Goal: Transaction & Acquisition: Purchase product/service

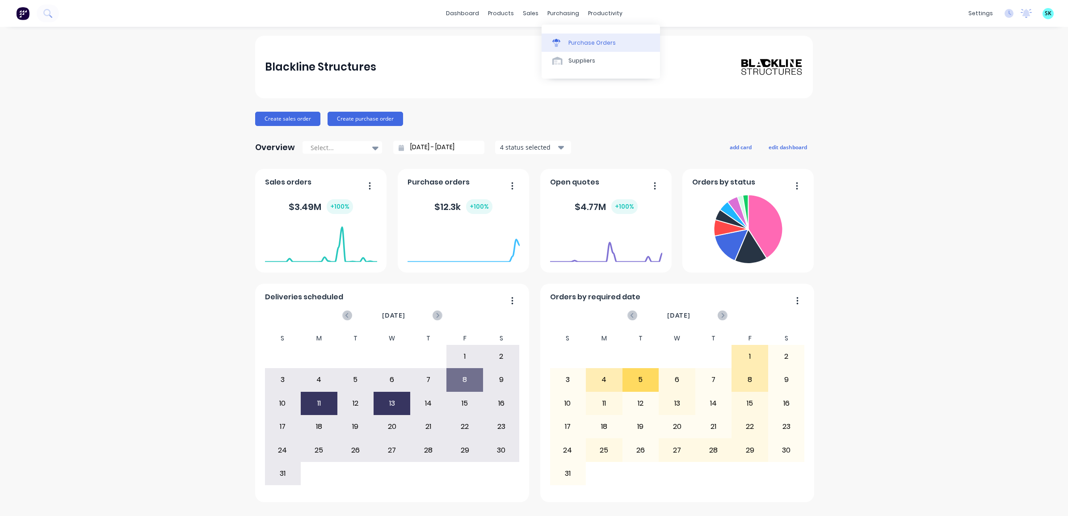
click at [564, 40] on div at bounding box center [558, 43] width 13 height 8
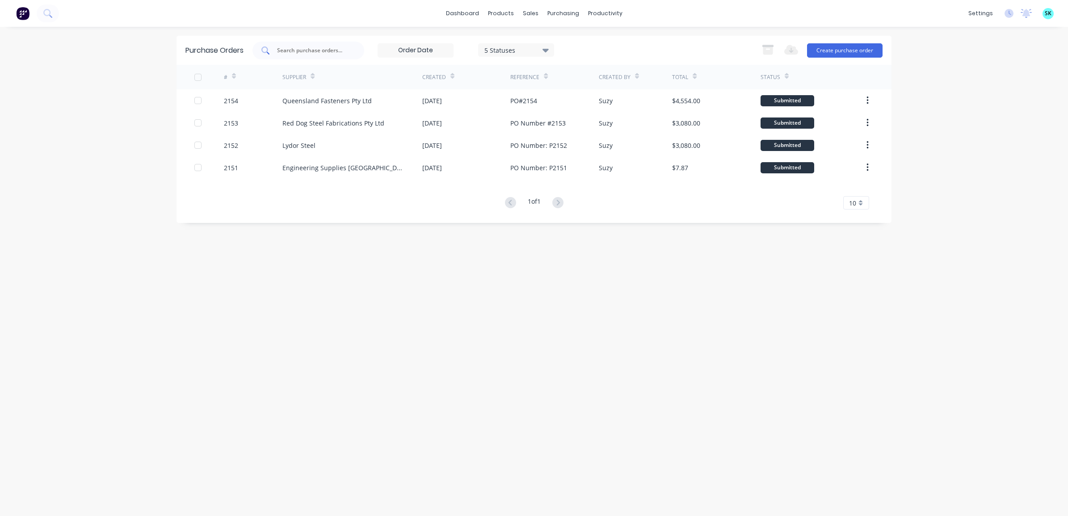
click at [315, 48] on input "text" at bounding box center [313, 50] width 74 height 9
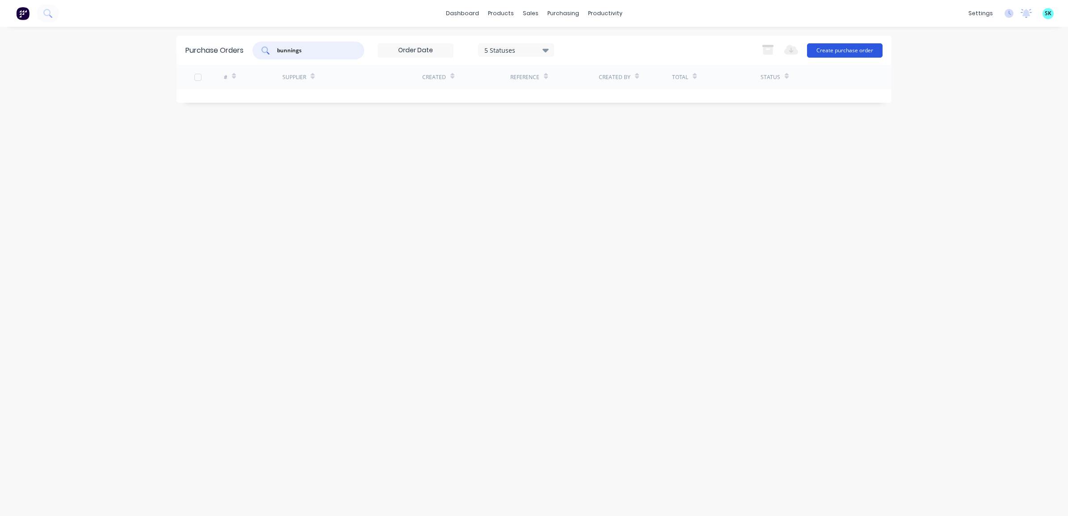
type input "bunnings"
click at [845, 48] on button "Create purchase order" at bounding box center [845, 50] width 76 height 14
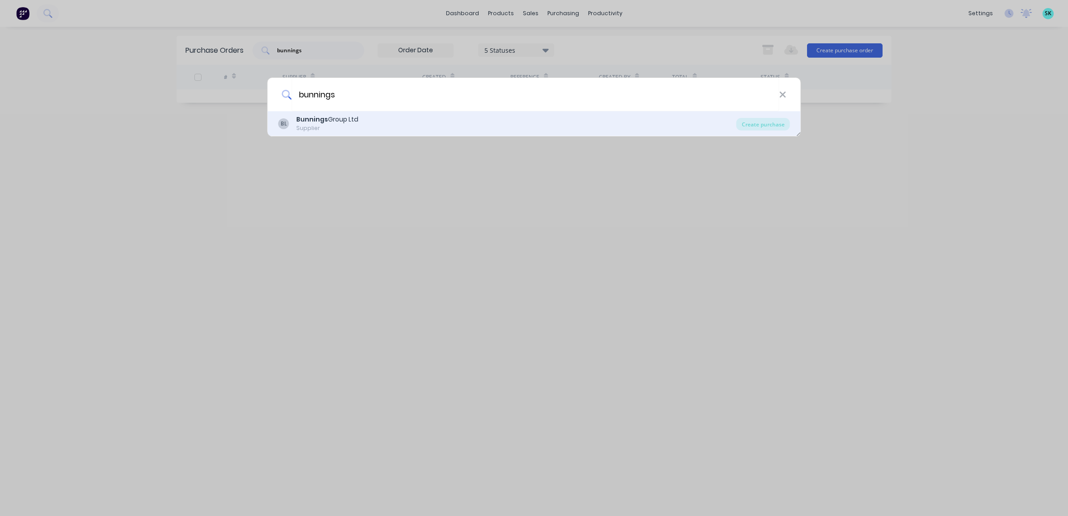
type input "bunnings"
click at [349, 126] on div "Supplier" at bounding box center [327, 128] width 62 height 8
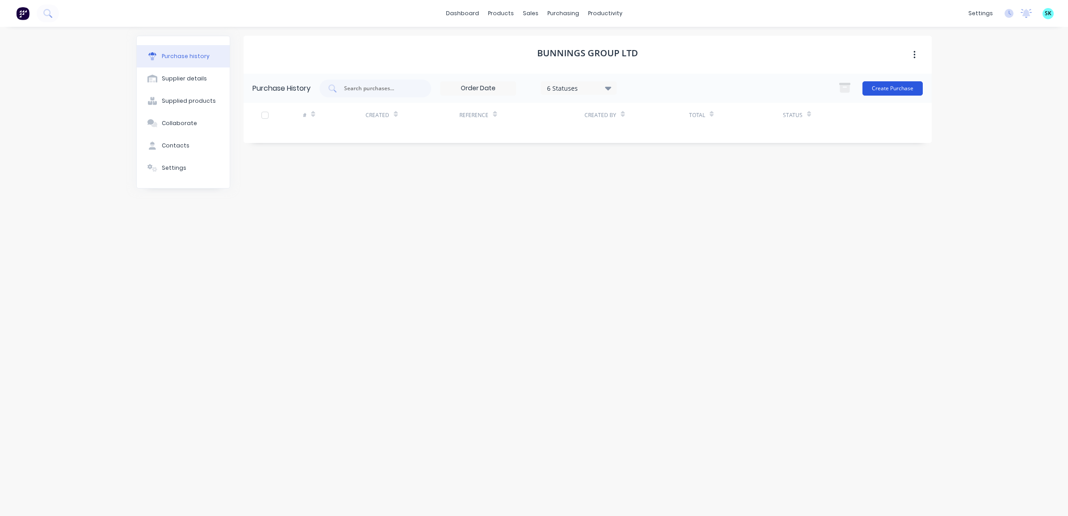
click at [913, 88] on button "Create Purchase" at bounding box center [892, 88] width 60 height 14
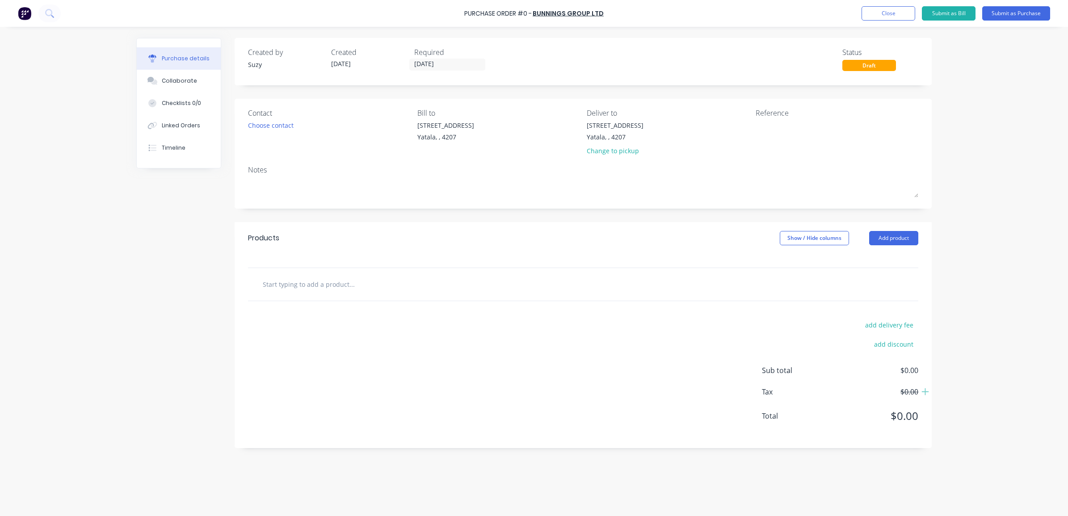
click at [306, 285] on input "text" at bounding box center [351, 284] width 179 height 18
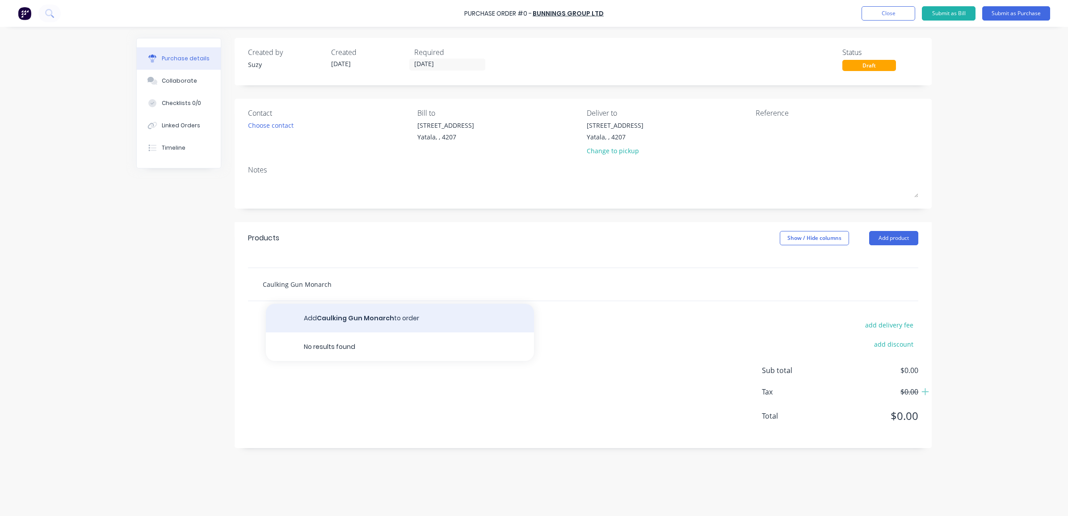
type input "Caulking Gun Monarch"
click at [320, 318] on button "Add Caulking Gun Monarch to order" at bounding box center [400, 318] width 268 height 29
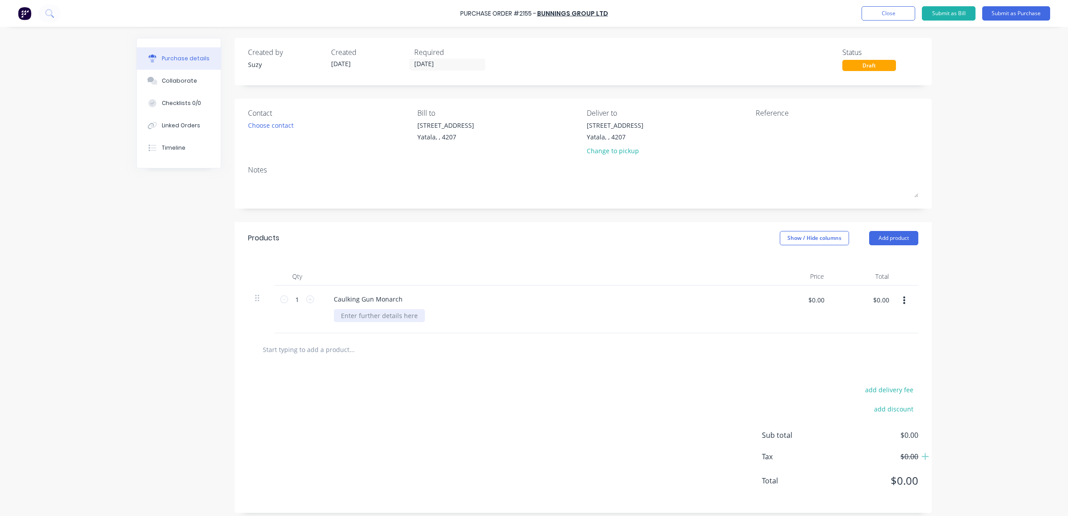
click at [370, 319] on div at bounding box center [379, 315] width 91 height 13
click at [809, 305] on input "$0.00" at bounding box center [816, 300] width 27 height 14
type input "$8.60"
click at [796, 356] on div at bounding box center [583, 350] width 656 height 18
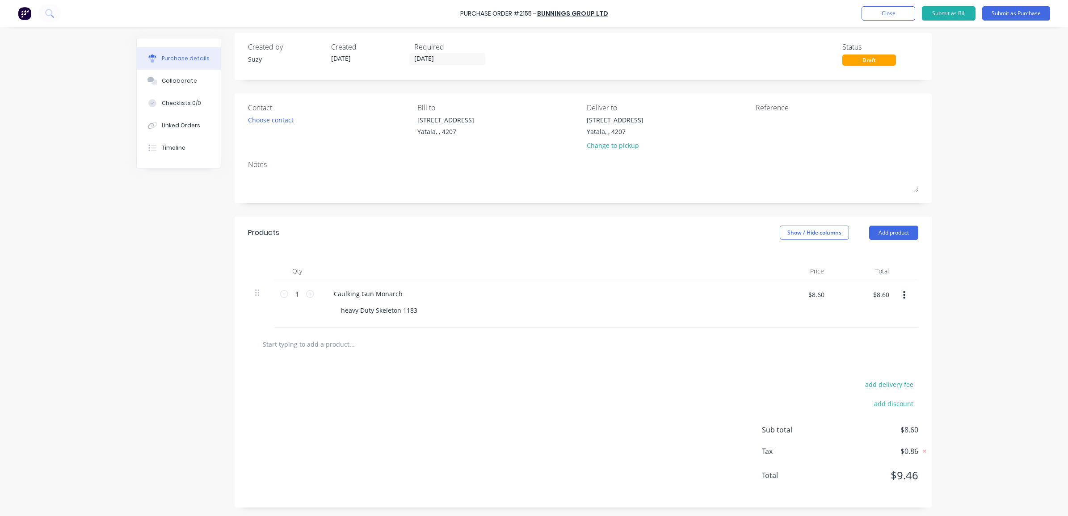
scroll to position [7, 0]
click at [512, 369] on div "add delivery fee add discount Sub total $8.60 Tax $0.86 Total $9.46" at bounding box center [583, 433] width 697 height 147
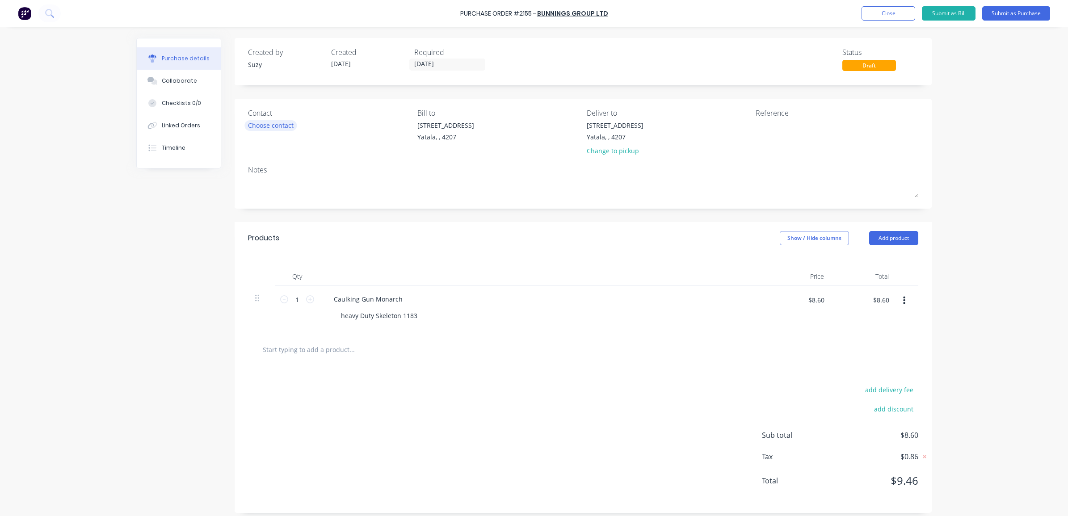
click at [283, 126] on div "Choose contact" at bounding box center [271, 125] width 46 height 9
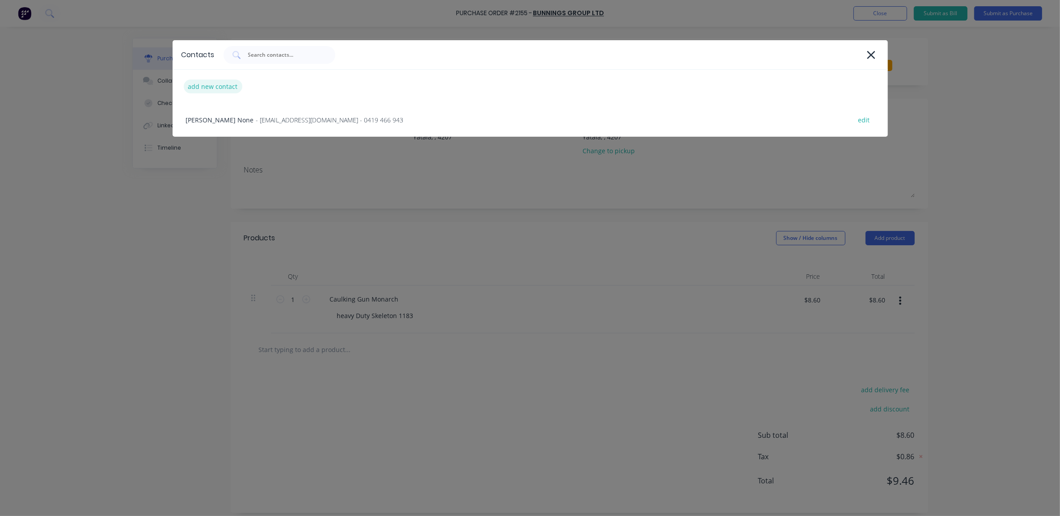
click at [229, 89] on div "add new contact" at bounding box center [213, 87] width 59 height 14
select select "AU"
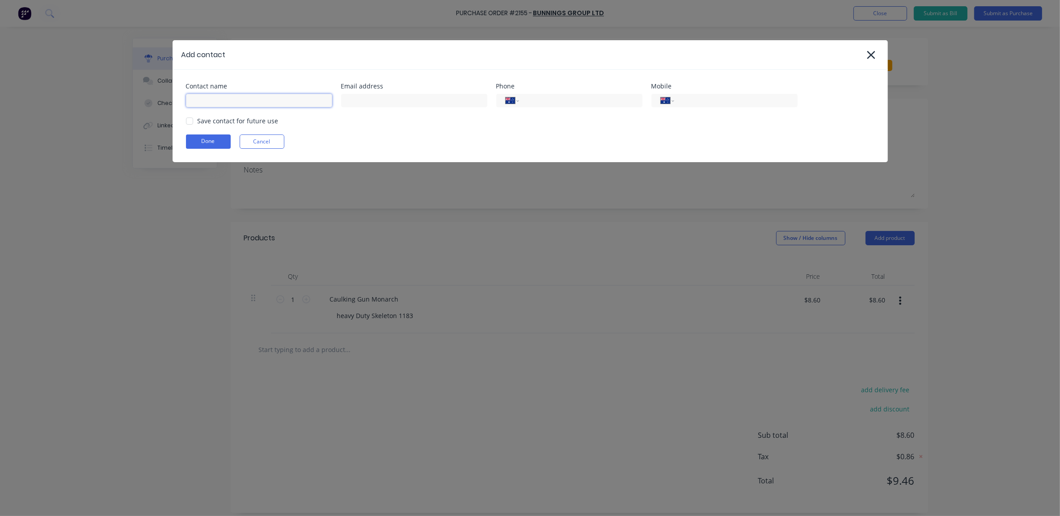
click at [228, 101] on input at bounding box center [259, 100] width 146 height 13
type input "A"
type input "[PERSON_NAME]"
type input "[EMAIL_ADDRESS][DOMAIN_NAME]"
click at [190, 123] on div at bounding box center [190, 121] width 18 height 18
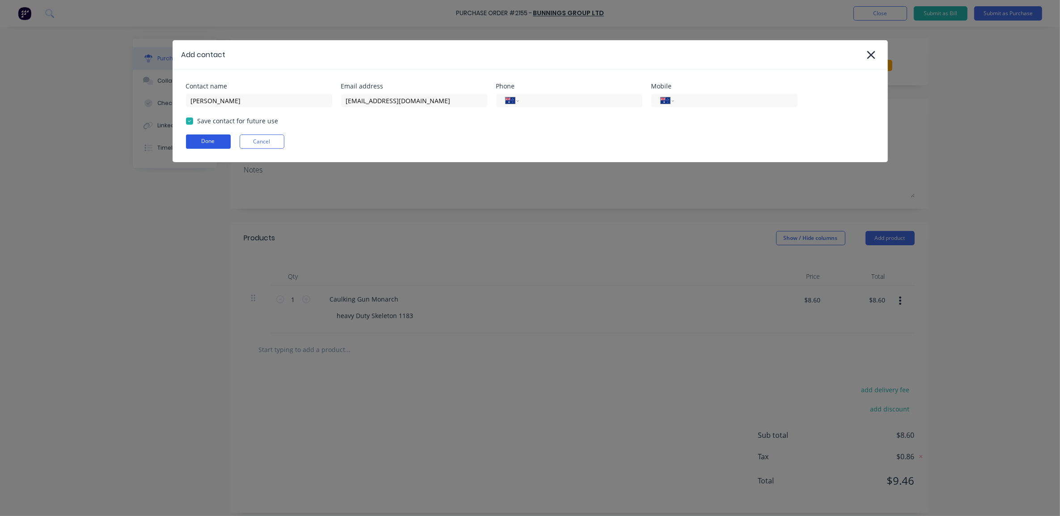
click at [210, 144] on button "Done" at bounding box center [208, 142] width 45 height 14
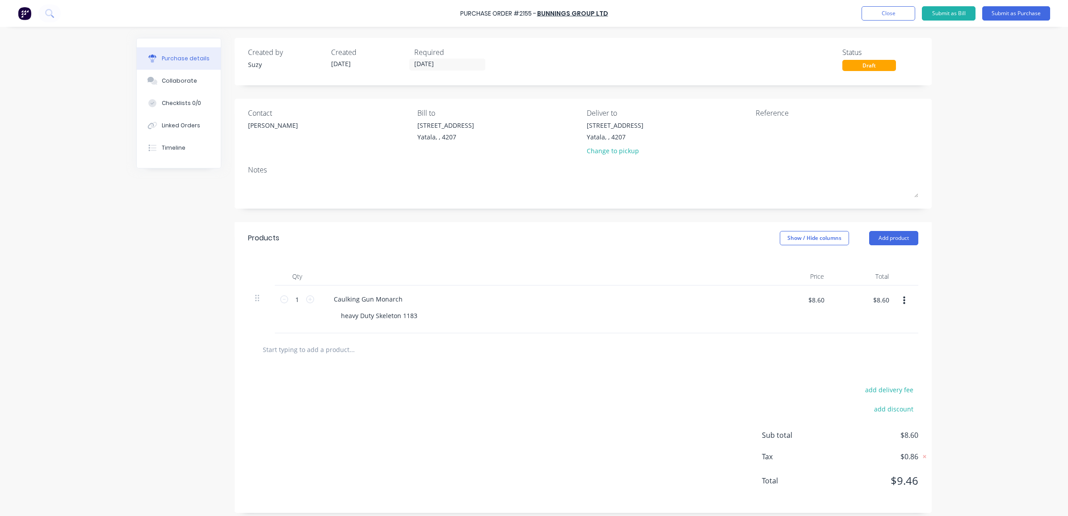
click at [265, 142] on div "Contact [PERSON_NAME]" at bounding box center [329, 134] width 163 height 52
click at [781, 126] on textarea at bounding box center [812, 131] width 112 height 20
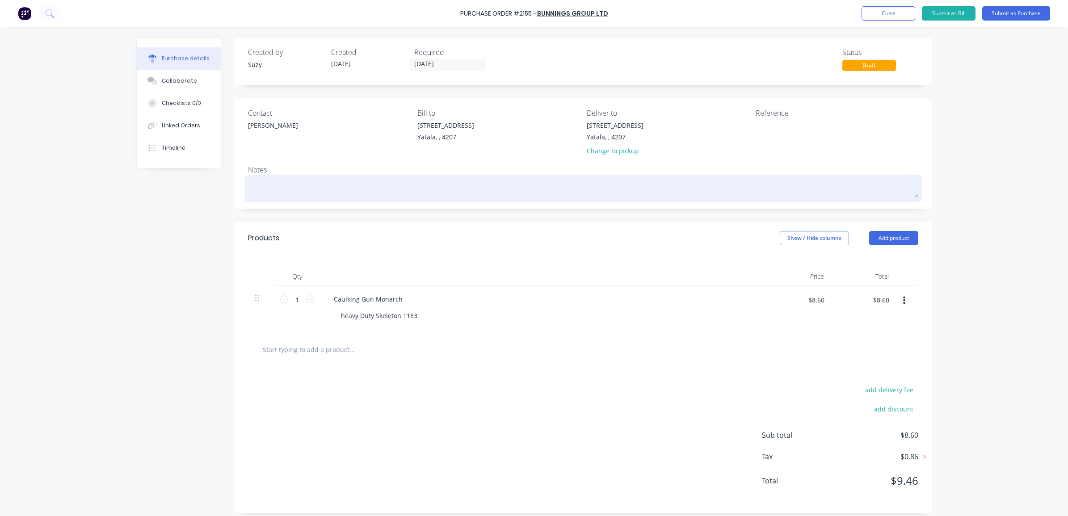
click at [363, 188] on textarea at bounding box center [583, 187] width 670 height 20
type textarea "x"
type textarea "P"
type textarea "x"
type textarea "Pl"
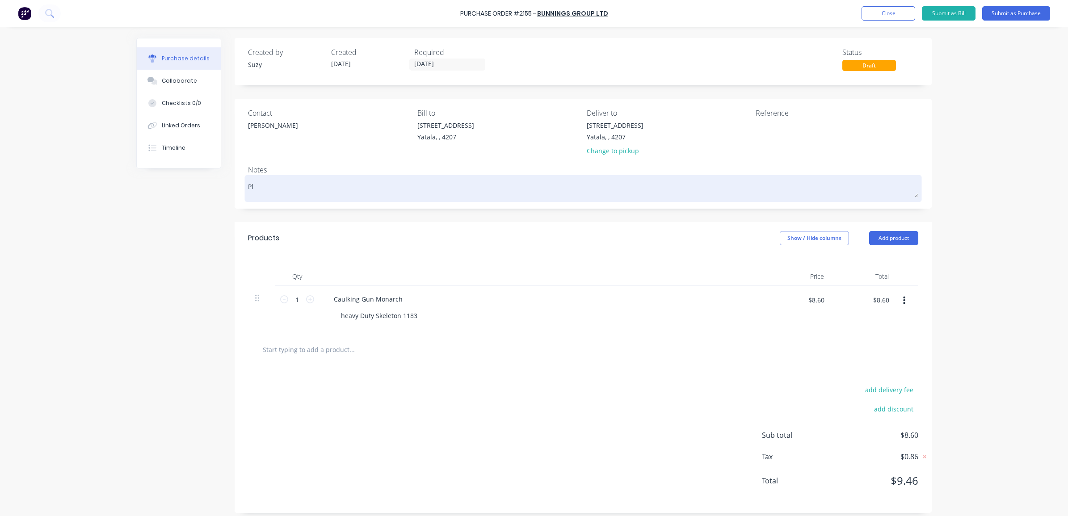
type textarea "x"
type textarea "Ple"
type textarea "x"
type textarea "Pleas"
type textarea "x"
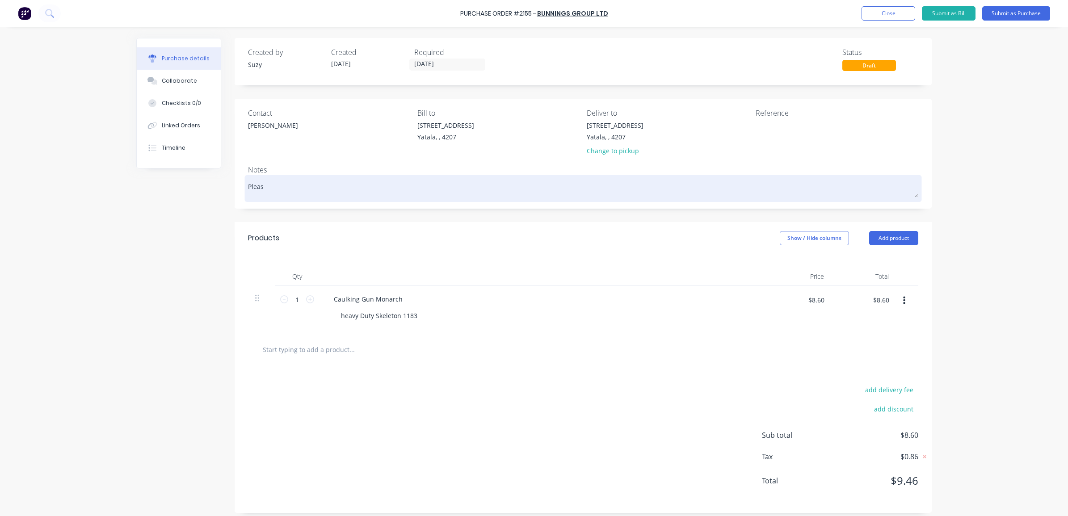
type textarea "Please"
type textarea "x"
type textarea "Please a"
type textarea "x"
type textarea "Please ad"
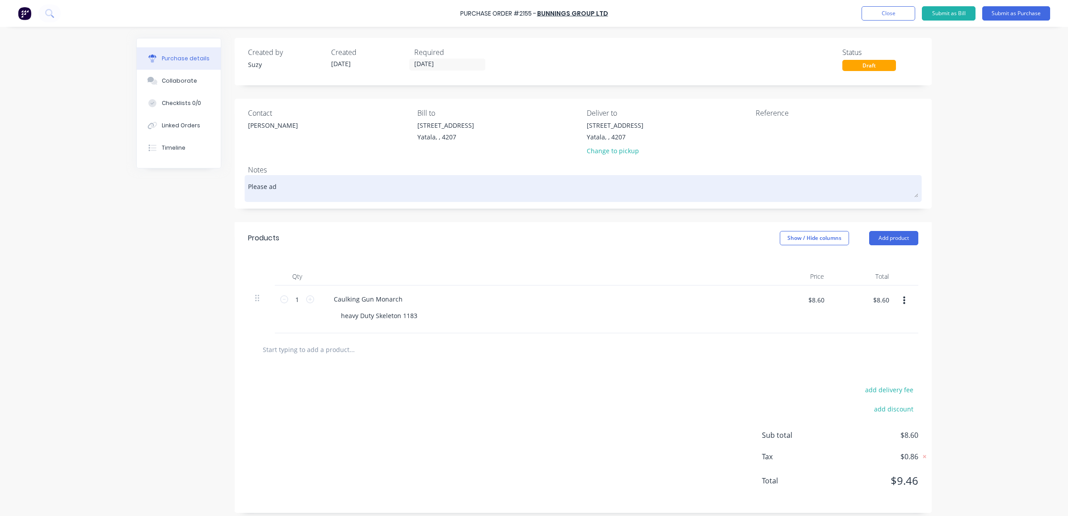
type textarea "x"
type textarea "Please ads"
type textarea "x"
type textarea "Please ad"
type textarea "x"
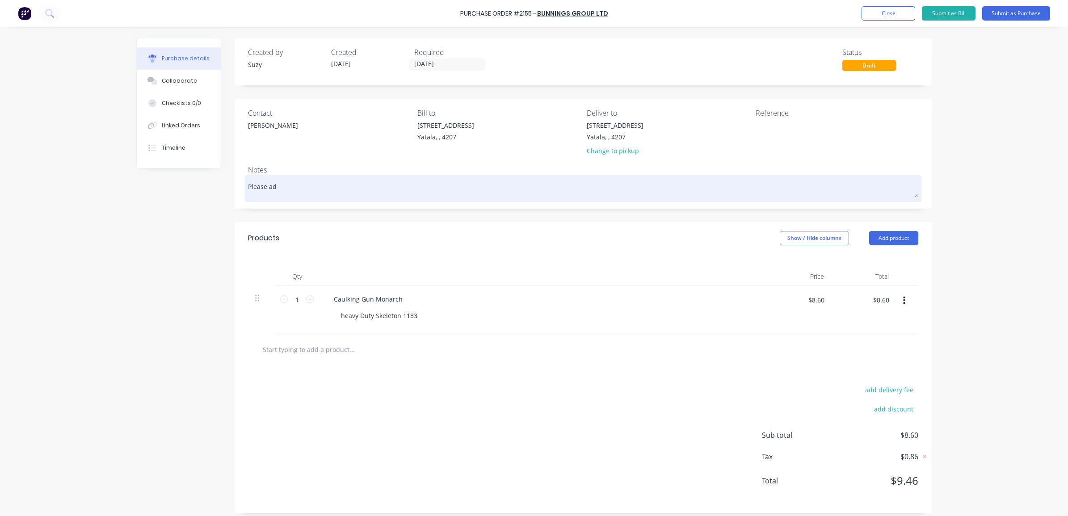
type textarea "Please a"
type textarea "x"
type textarea "Please as"
type textarea "x"
type textarea "Please ass"
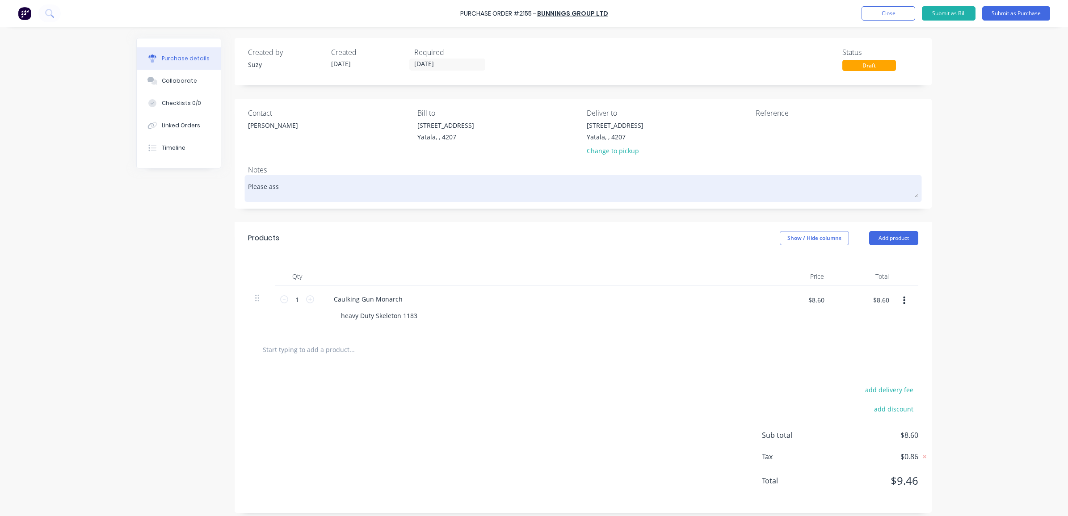
type textarea "x"
type textarea "Please assi"
type textarea "x"
type textarea "Please assig"
type textarea "x"
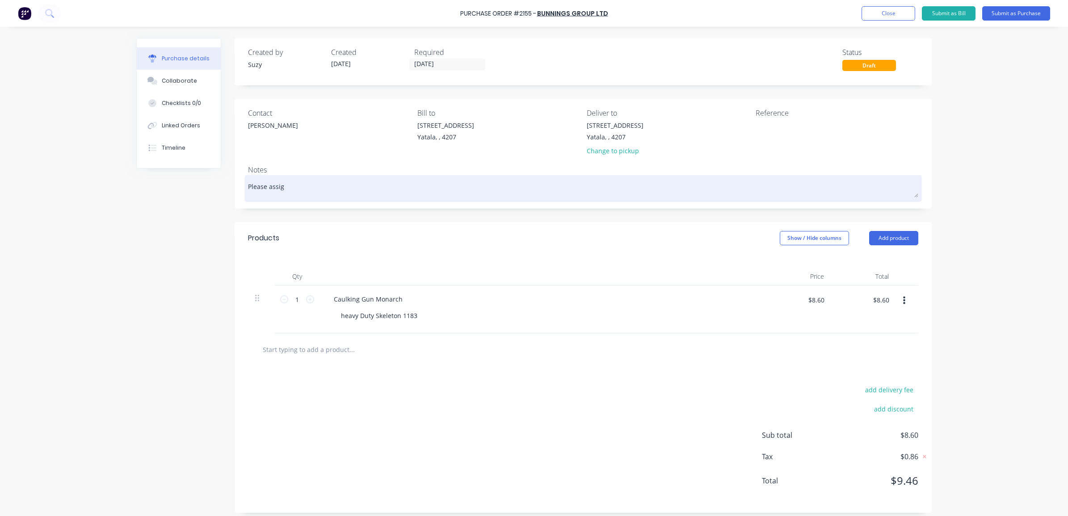
type textarea "Please assign"
type textarea "x"
type textarea "Please assign"
type textarea "x"
type textarea "Please assign C"
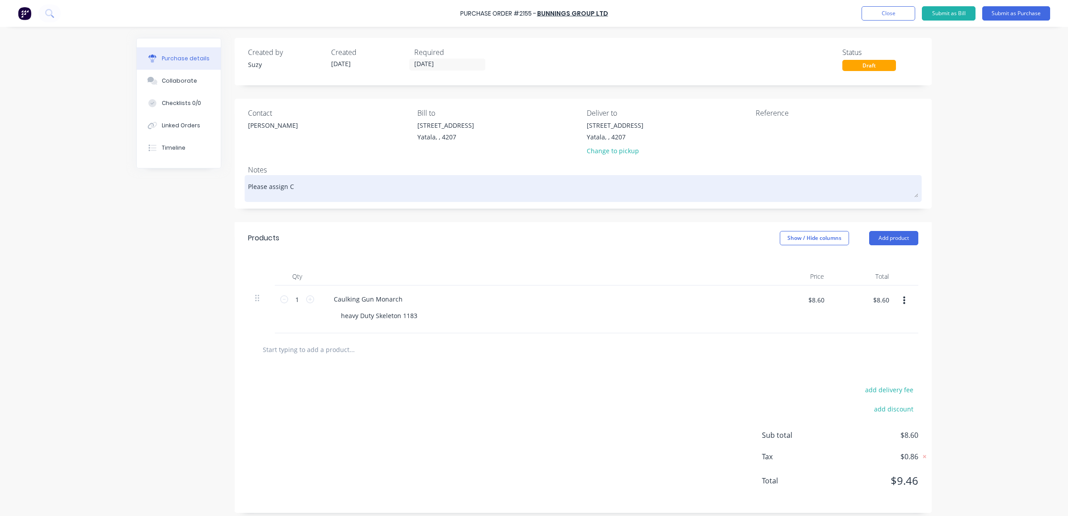
type textarea "x"
type textarea "Please assign Co"
type textarea "x"
type textarea "Please assign Cos"
type textarea "x"
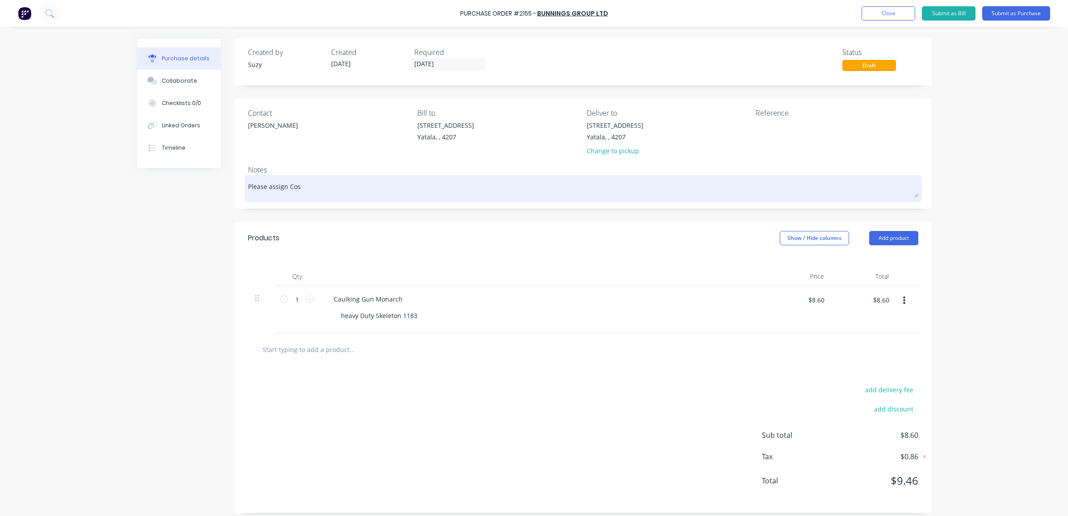
type textarea "Please assign Cost"
type textarea "x"
type textarea "Please assign Cost"
type textarea "x"
type textarea "Please assign Cost C"
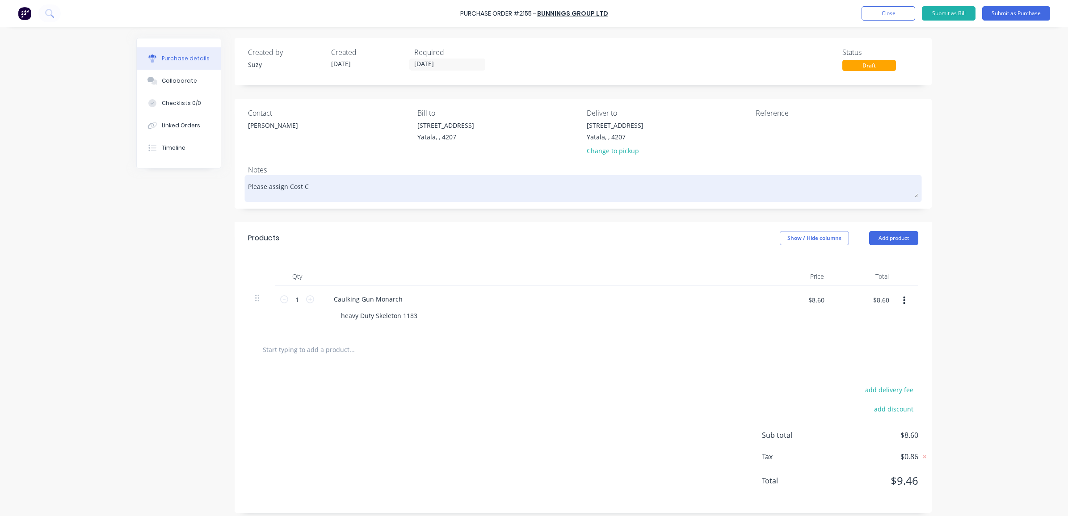
type textarea "x"
type textarea "Please assign Cost Co"
type textarea "x"
type textarea "Please assign Cost Cod"
type textarea "x"
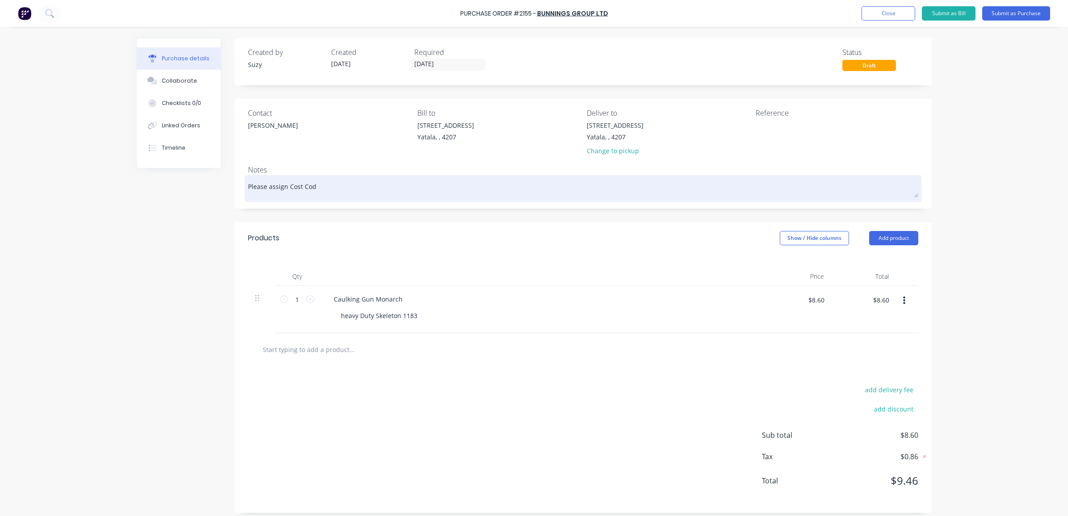
type textarea "Please assign Cost Code"
type textarea "x"
type textarea "Please assign Cost Code"
type textarea "x"
type textarea "Please assign Cost Code 2"
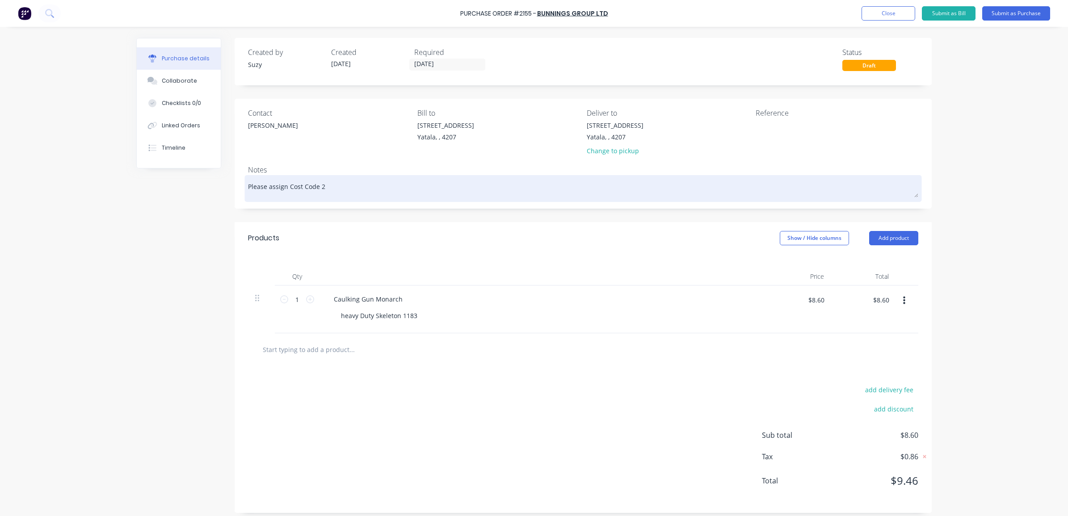
type textarea "x"
type textarea "Please assign Cost Code 230"
type textarea "x"
type textarea "Please assign Cost Code 230"
type textarea "x"
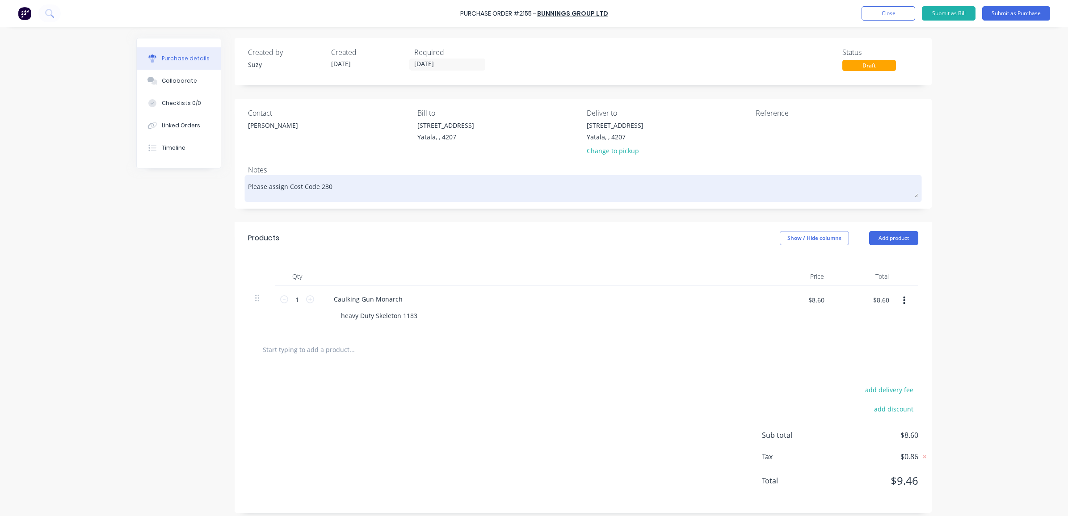
type textarea "Please assign Cost Code 230 -"
type textarea "x"
type textarea "Please assign Cost Code 230 -"
type textarea "x"
type textarea "Please assign Cost Code 230 - T"
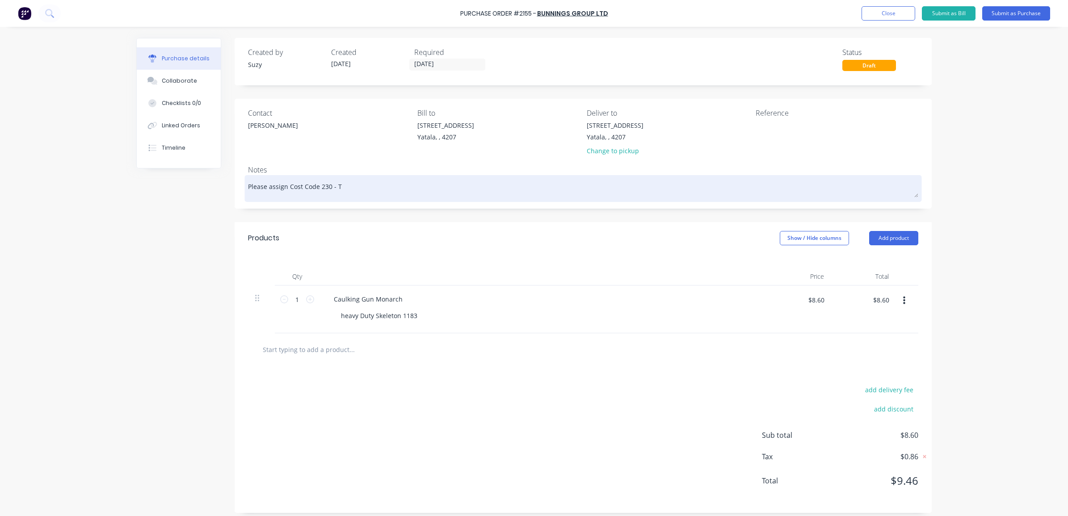
type textarea "x"
type textarea "Please assign Cost Code 230 - To"
type textarea "x"
type textarea "Please assign Cost Code 230 - Too"
type textarea "x"
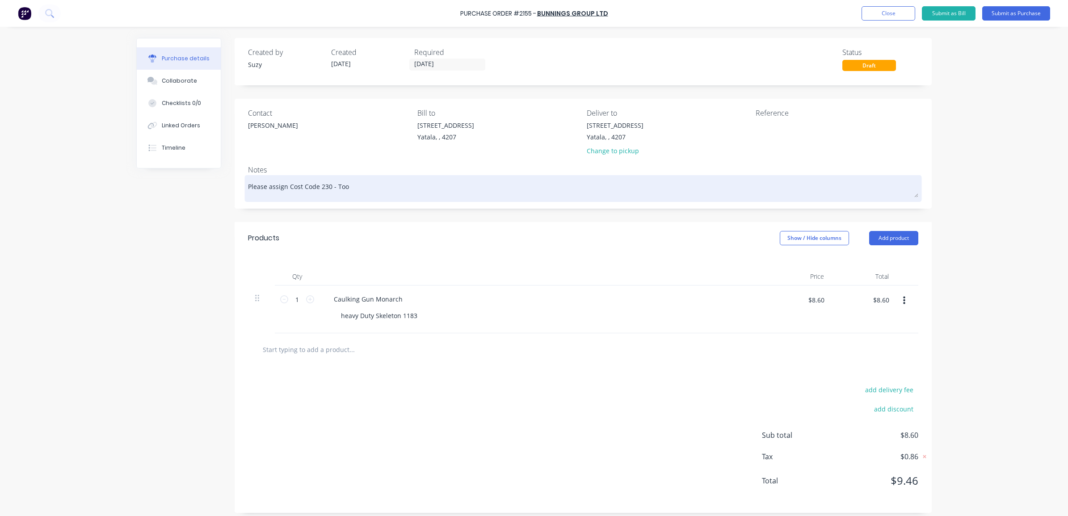
type textarea "Please assign Cost Code 230 - Tool"
type textarea "x"
type textarea "Please assign Cost Code 230 - Tools"
drag, startPoint x: 285, startPoint y: 188, endPoint x: 244, endPoint y: 193, distance: 41.0
click at [248, 193] on textarea "Please assign Cost Code 230 - Tools" at bounding box center [583, 187] width 670 height 20
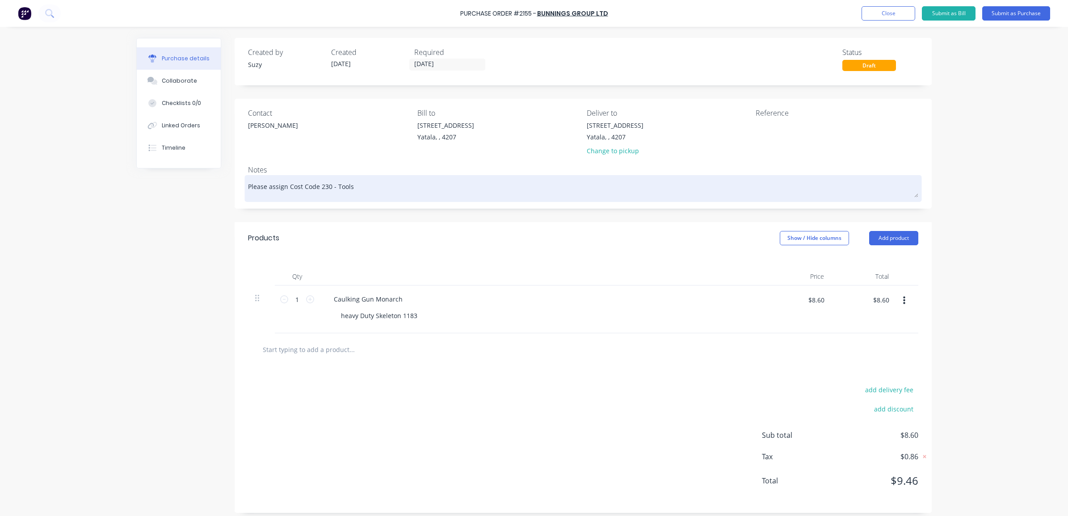
type textarea "x"
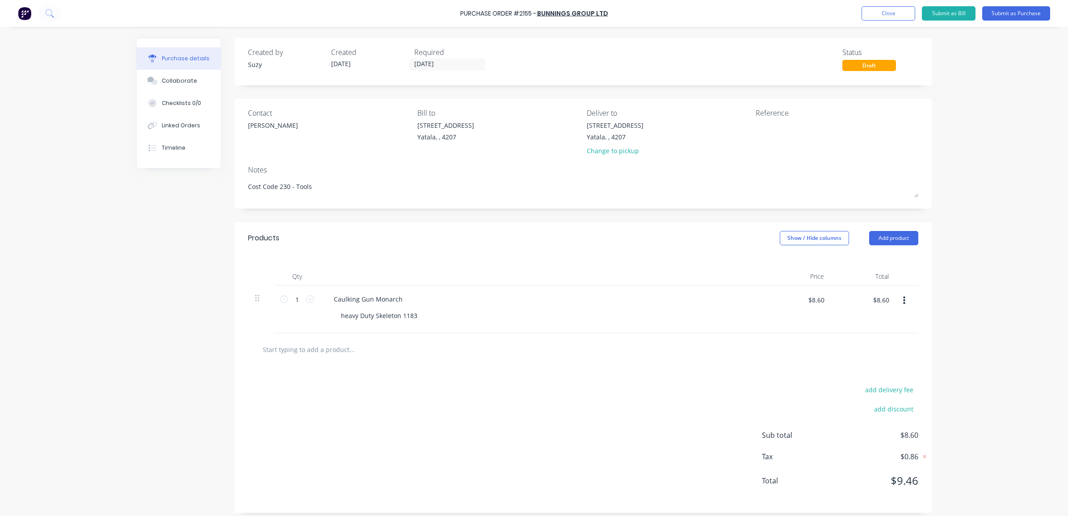
type textarea "Cost Code 230 - Tools"
type textarea "x"
type textarea "Cost Code 230 - Tools"
click at [955, 12] on button "Submit as Bill" at bounding box center [949, 13] width 54 height 14
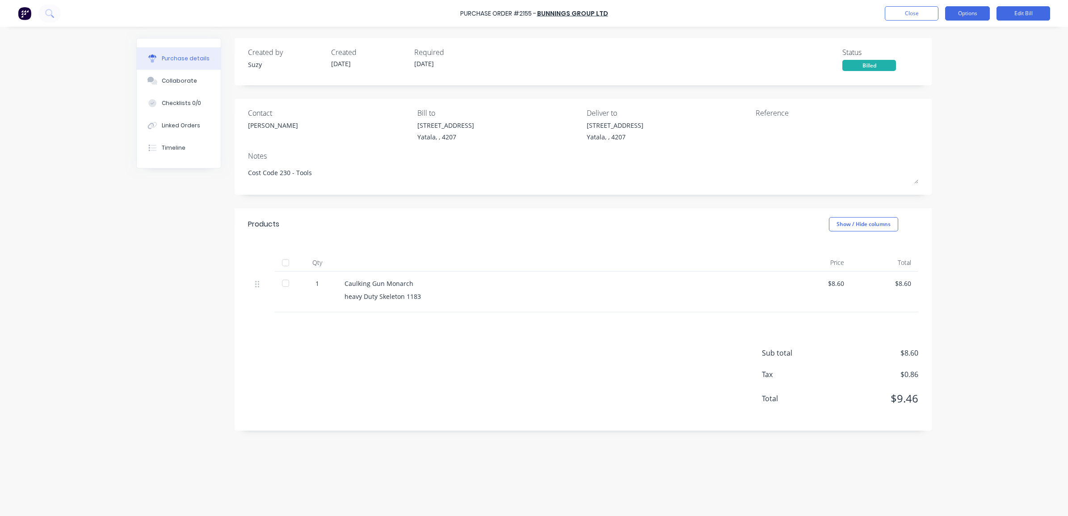
click at [971, 18] on button "Options" at bounding box center [967, 13] width 45 height 14
click at [962, 38] on div "Print / Email" at bounding box center [947, 36] width 69 height 13
click at [946, 50] on div "With pricing" at bounding box center [947, 54] width 69 height 13
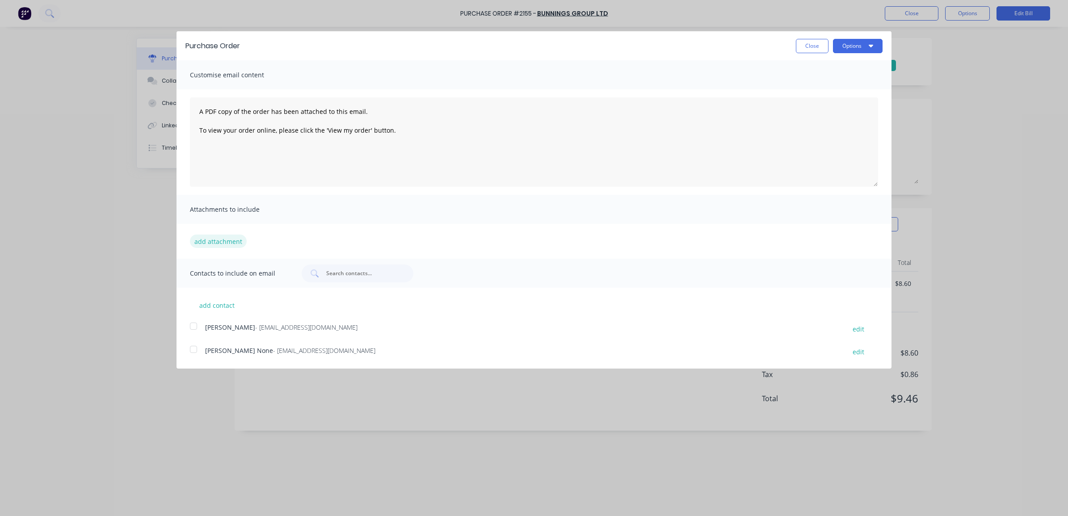
click at [228, 243] on button "add attachment" at bounding box center [218, 241] width 57 height 13
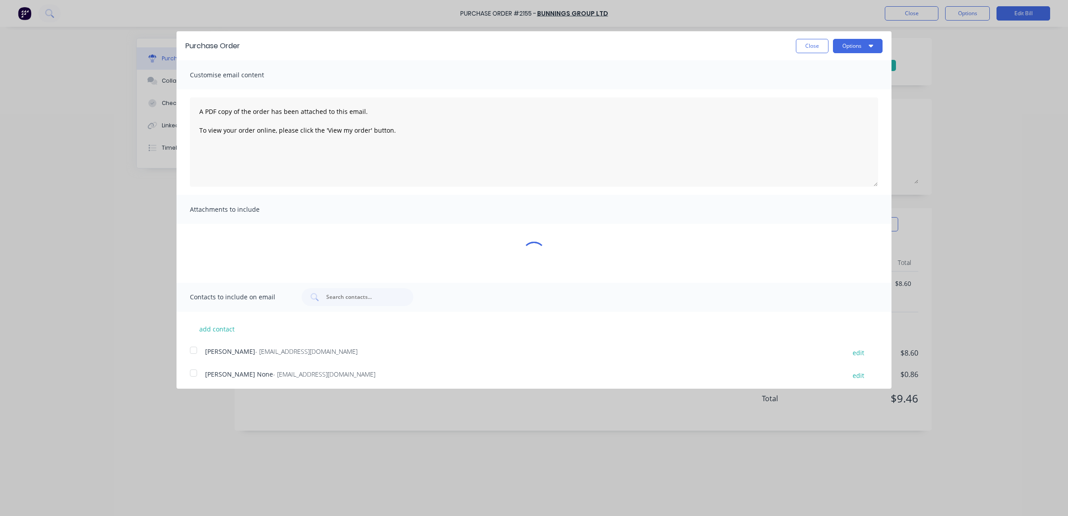
type textarea "x"
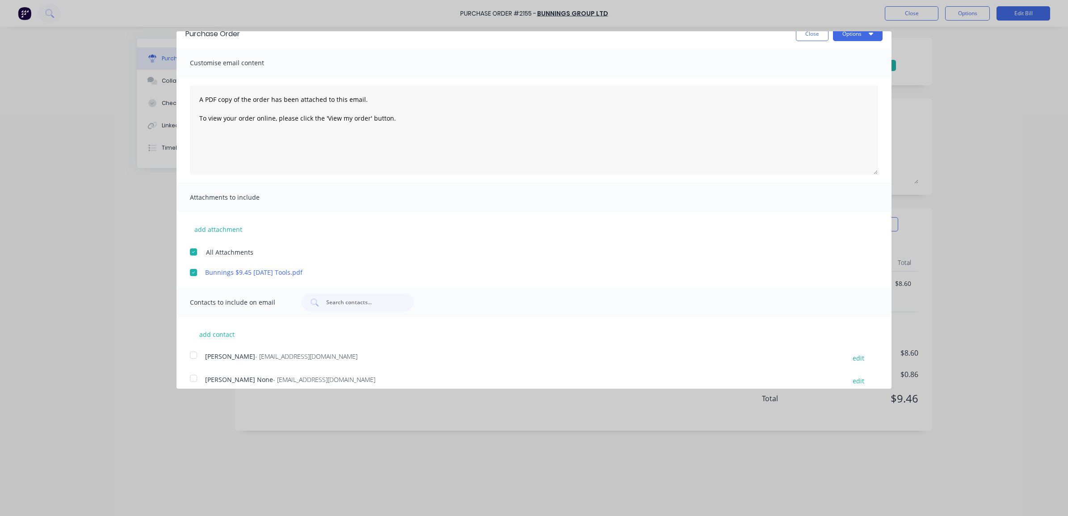
scroll to position [21, 0]
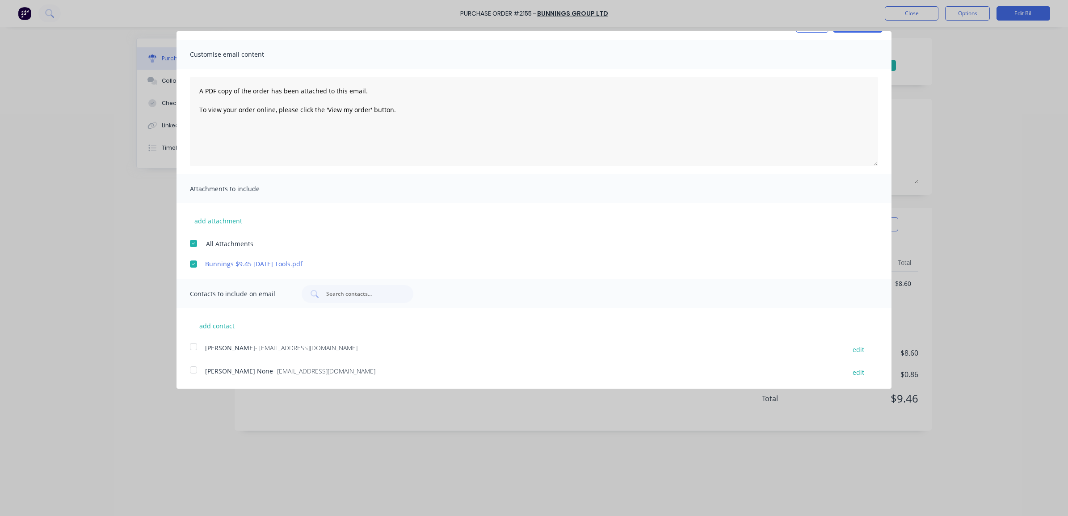
click at [193, 347] on div at bounding box center [194, 347] width 18 height 18
drag, startPoint x: 392, startPoint y: 116, endPoint x: 192, endPoint y: 88, distance: 202.2
click at [192, 88] on textarea "A PDF copy of the order has been attached to this email. To view your order onl…" at bounding box center [534, 121] width 688 height 89
type textarea "Hi [PERSON_NAME], I have a few receipts from [GEOGRAPHIC_DATA] and I'm still ge…"
type textarea "x"
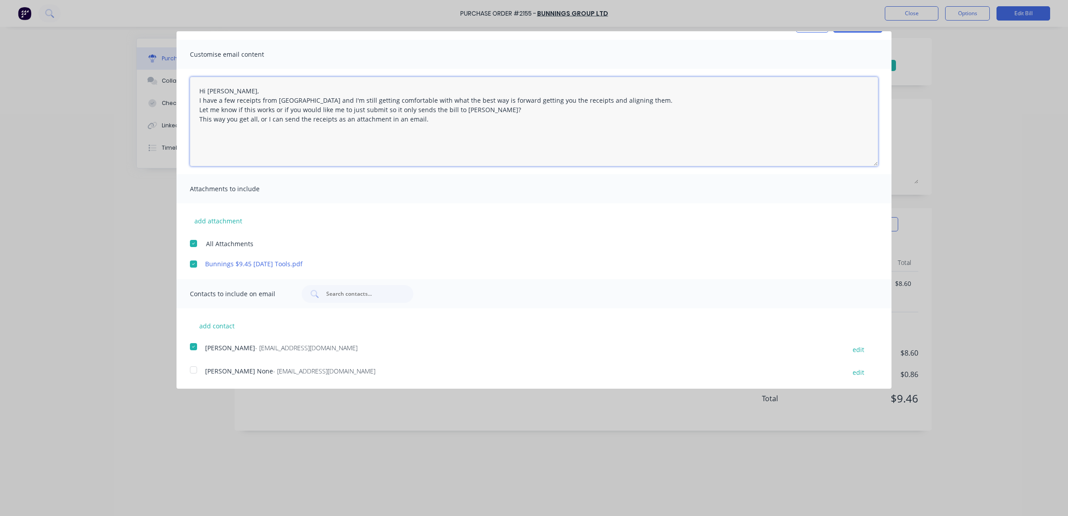
drag, startPoint x: 381, startPoint y: 101, endPoint x: 346, endPoint y: 103, distance: 34.4
click at [346, 103] on textarea "Hi [PERSON_NAME], I have a few receipts from [GEOGRAPHIC_DATA] and I'm still ge…" at bounding box center [534, 121] width 688 height 89
drag, startPoint x: 408, startPoint y: 99, endPoint x: 383, endPoint y: 101, distance: 24.7
click at [383, 101] on textarea "Hi [PERSON_NAME], I have a few receipts from [GEOGRAPHIC_DATA] and I'm still ge…" at bounding box center [534, 121] width 688 height 89
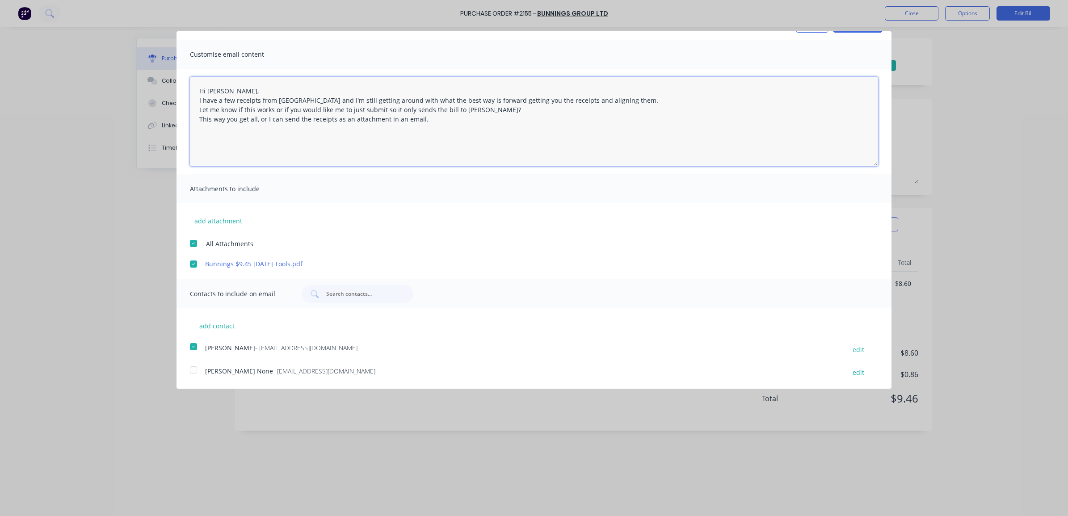
drag, startPoint x: 395, startPoint y: 101, endPoint x: 386, endPoint y: 101, distance: 9.0
click at [386, 101] on textarea "Hi [PERSON_NAME], I have a few receipts from [GEOGRAPHIC_DATA] and I'm still ge…" at bounding box center [534, 121] width 688 height 89
drag, startPoint x: 446, startPoint y: 101, endPoint x: 420, endPoint y: 101, distance: 25.5
click at [420, 101] on textarea "Hi [PERSON_NAME], I have a few receipts from [GEOGRAPHIC_DATA] and I'm still ge…" at bounding box center [534, 121] width 688 height 89
click at [446, 99] on textarea "Hi [PERSON_NAME], I have a few receipts from [GEOGRAPHIC_DATA] and I'm still ge…" at bounding box center [534, 121] width 688 height 89
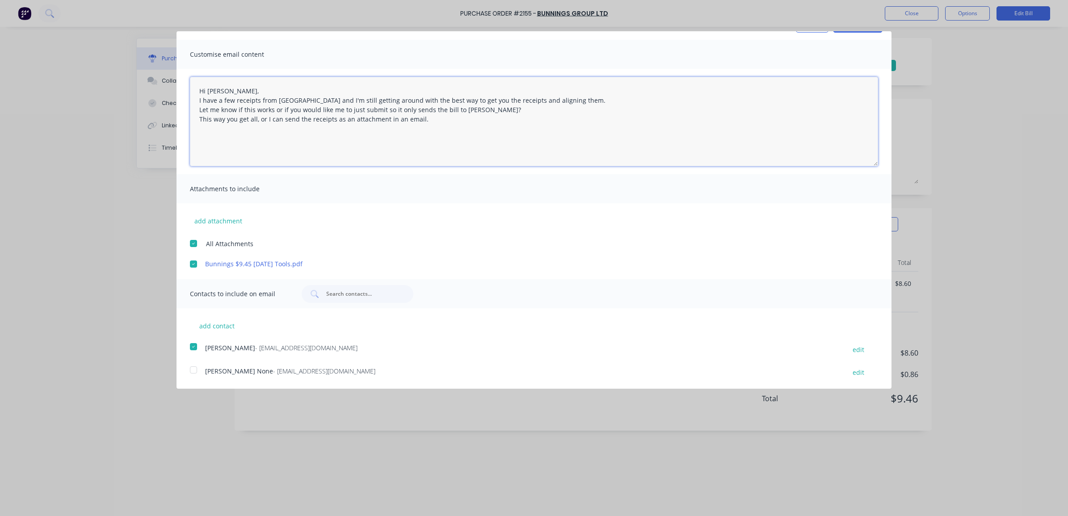
click at [255, 118] on textarea "Hi [PERSON_NAME], I have a few receipts from [GEOGRAPHIC_DATA] and I'm still ge…" at bounding box center [534, 121] width 688 height 89
click at [269, 121] on textarea "Hi [PERSON_NAME], I have a few receipts from [GEOGRAPHIC_DATA] and I'm still ge…" at bounding box center [534, 121] width 688 height 89
click at [477, 121] on textarea "Hi [PERSON_NAME], I have a few receipts from [GEOGRAPHIC_DATA] and I'm still ge…" at bounding box center [534, 121] width 688 height 89
drag, startPoint x: 477, startPoint y: 121, endPoint x: 190, endPoint y: 142, distance: 287.6
click at [190, 142] on textarea "Hi [PERSON_NAME], I have a few receipts from [GEOGRAPHIC_DATA] and I'm still ge…" at bounding box center [534, 121] width 688 height 89
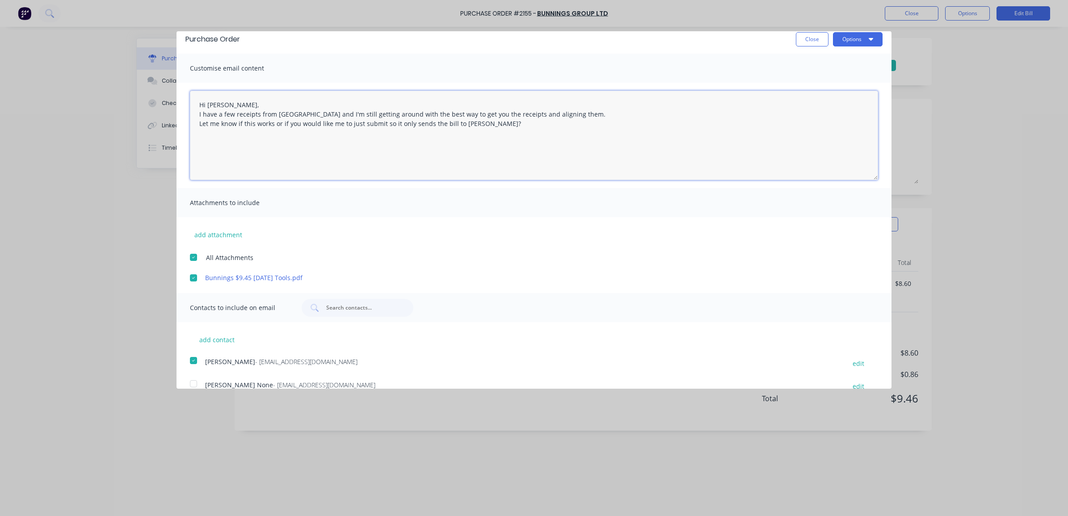
scroll to position [0, 0]
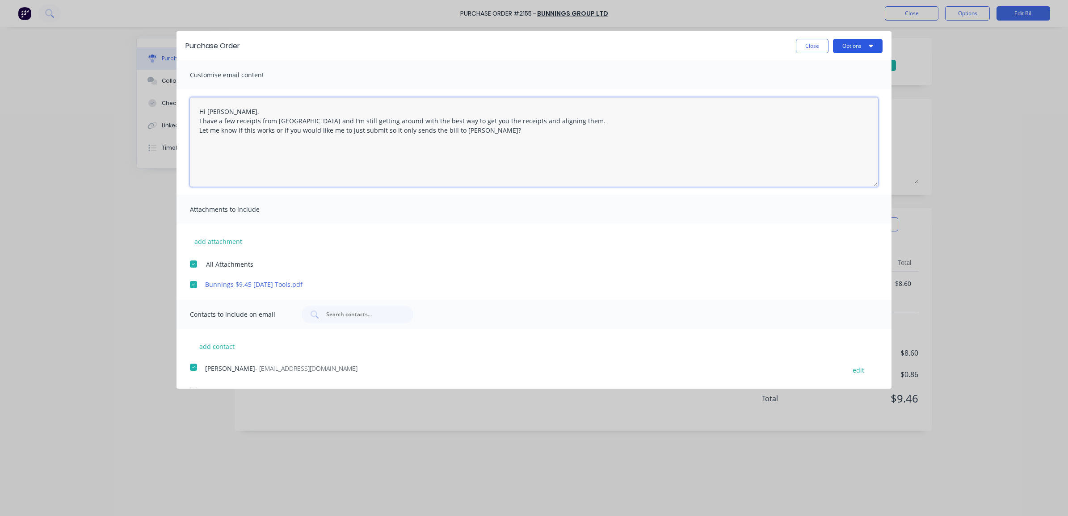
type textarea "Hi [PERSON_NAME], I have a few receipts from [GEOGRAPHIC_DATA] and I'm still ge…"
click at [833, 48] on button "Options" at bounding box center [858, 46] width 50 height 14
click at [821, 84] on div "Email" at bounding box center [840, 86] width 69 height 13
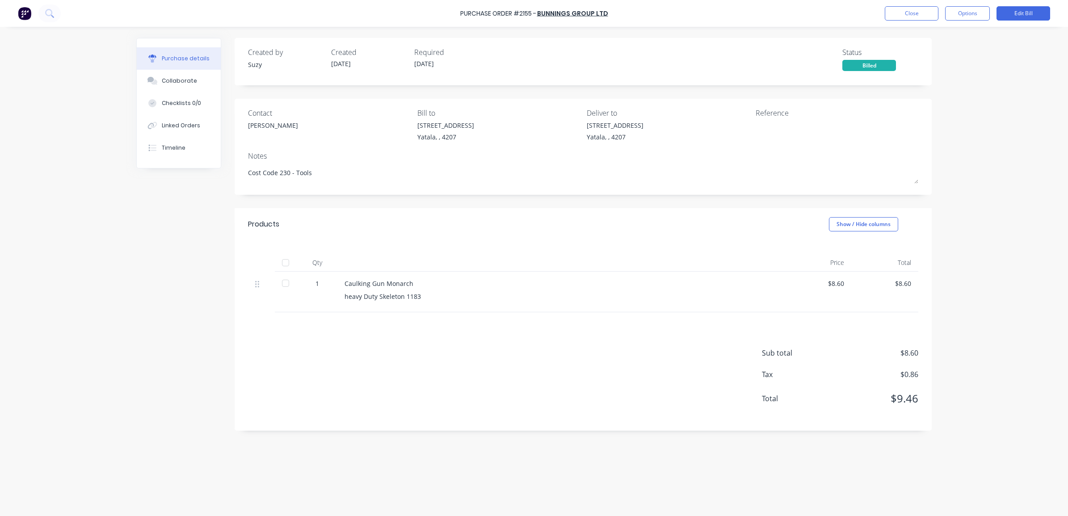
click at [202, 63] on div "Purchase details" at bounding box center [186, 59] width 48 height 8
type textarea "x"
click at [984, 16] on button "Options" at bounding box center [967, 13] width 45 height 14
click at [923, 16] on button "Close" at bounding box center [912, 13] width 54 height 14
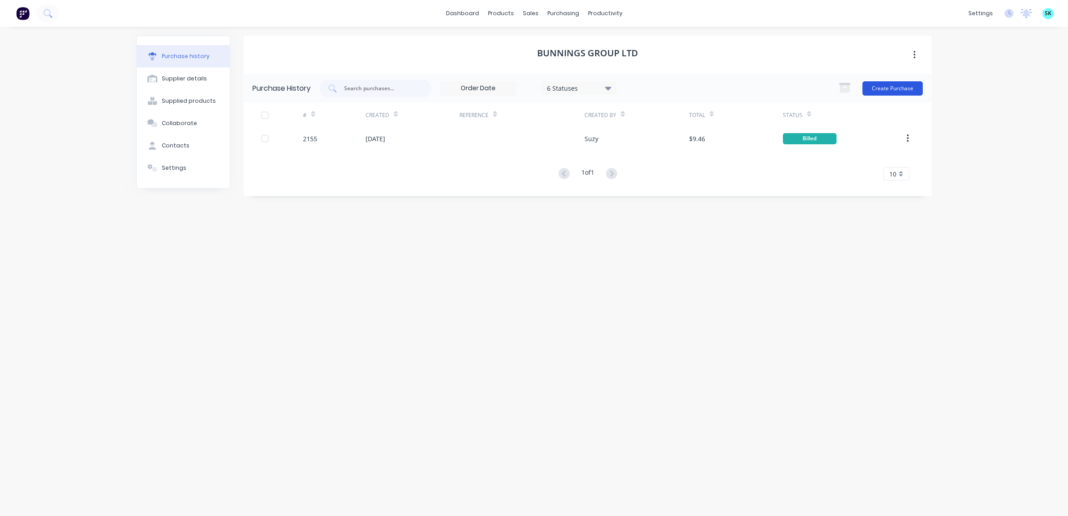
click at [886, 88] on button "Create Purchase" at bounding box center [892, 88] width 60 height 14
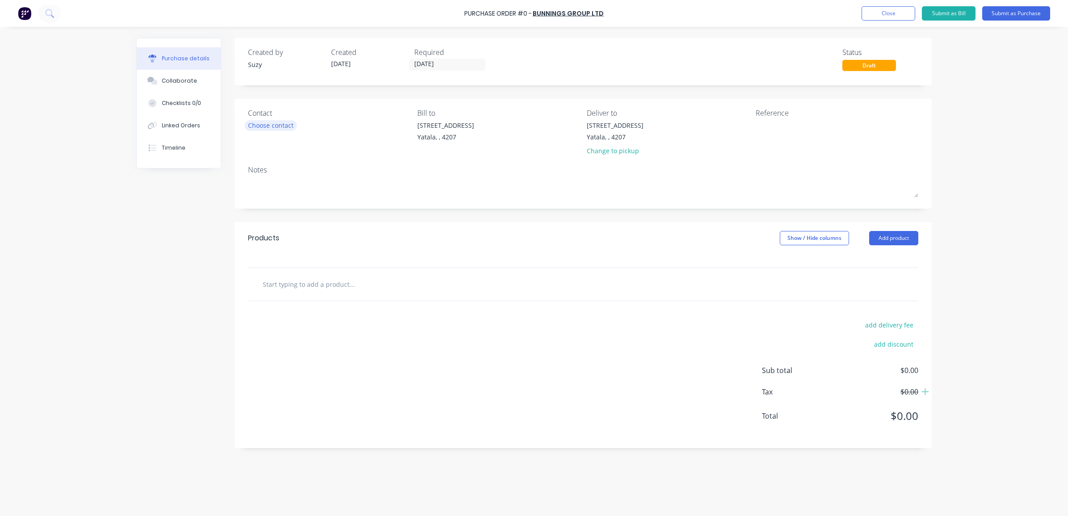
click at [280, 127] on div "Choose contact" at bounding box center [271, 125] width 46 height 9
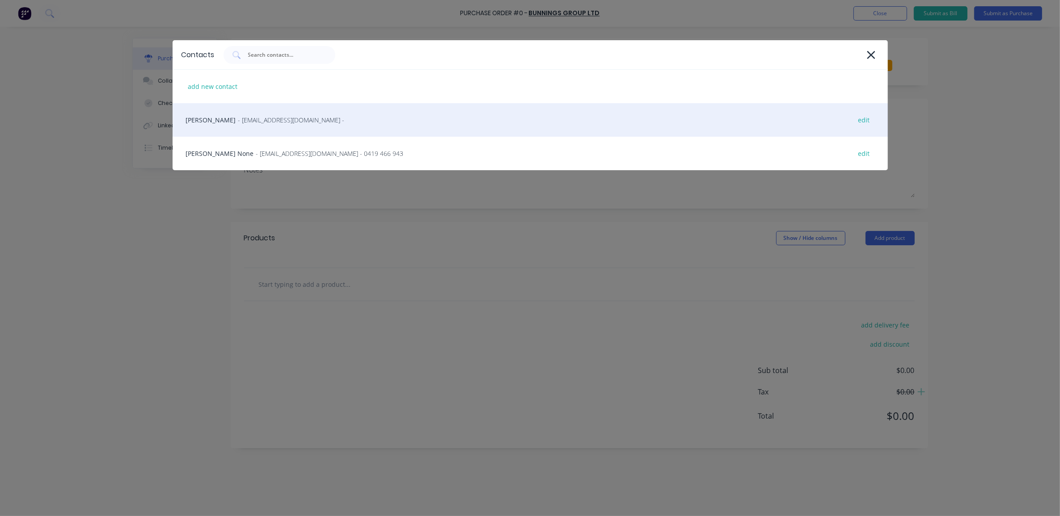
click at [266, 122] on span "- [EMAIL_ADDRESS][DOMAIN_NAME] -" at bounding box center [291, 119] width 106 height 9
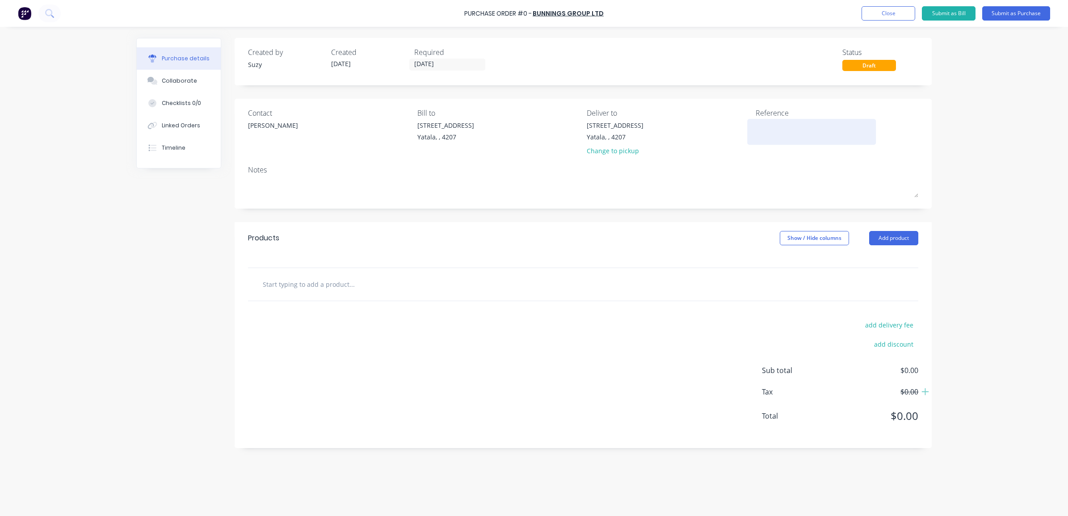
click at [774, 128] on textarea at bounding box center [812, 131] width 112 height 20
type textarea "Job Number F012 - CC302"
type textarea "x"
click at [818, 126] on textarea "Job Number F012 - CC302" at bounding box center [812, 131] width 112 height 20
type textarea "Job Number F012 - CC 302"
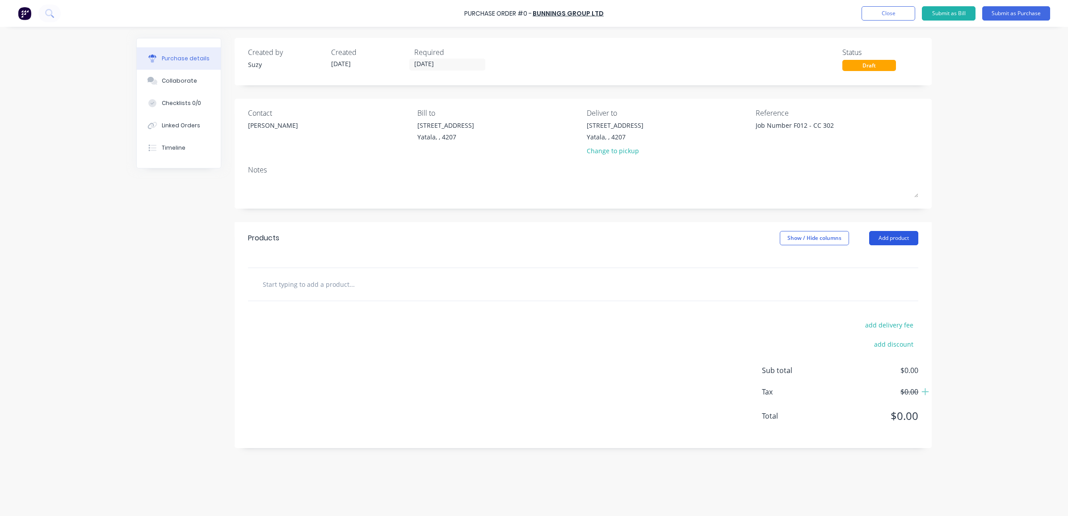
type textarea "x"
type textarea "Job Number F012 - CC 302"
click at [907, 236] on button "Add product" at bounding box center [893, 238] width 49 height 14
click at [881, 275] on div "Basic product" at bounding box center [875, 279] width 69 height 13
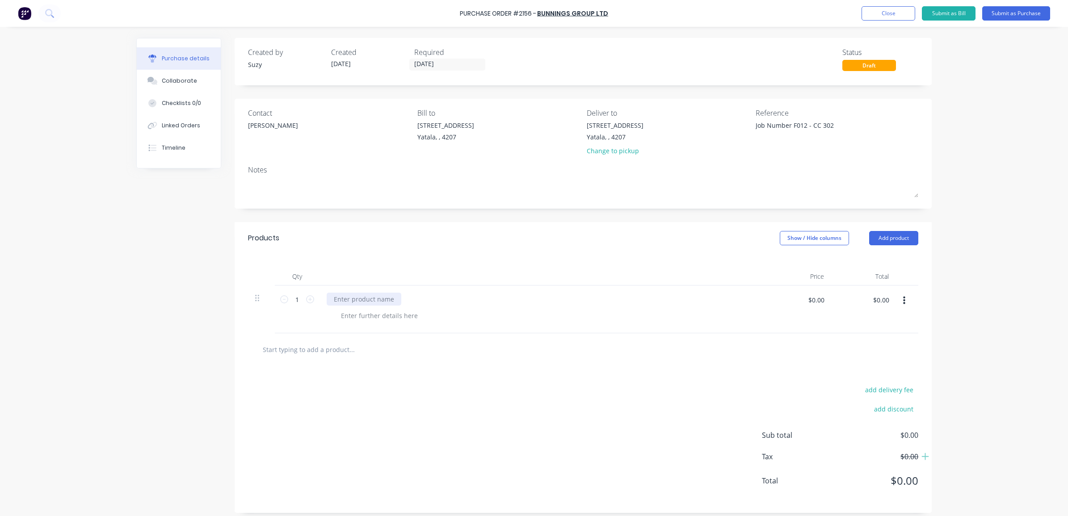
type textarea "x"
click at [362, 304] on div at bounding box center [364, 299] width 75 height 13
click at [362, 309] on div "Storage Organiser [PERSON_NAME]" at bounding box center [543, 310] width 447 height 48
type textarea "x"
click at [362, 311] on div at bounding box center [379, 315] width 91 height 13
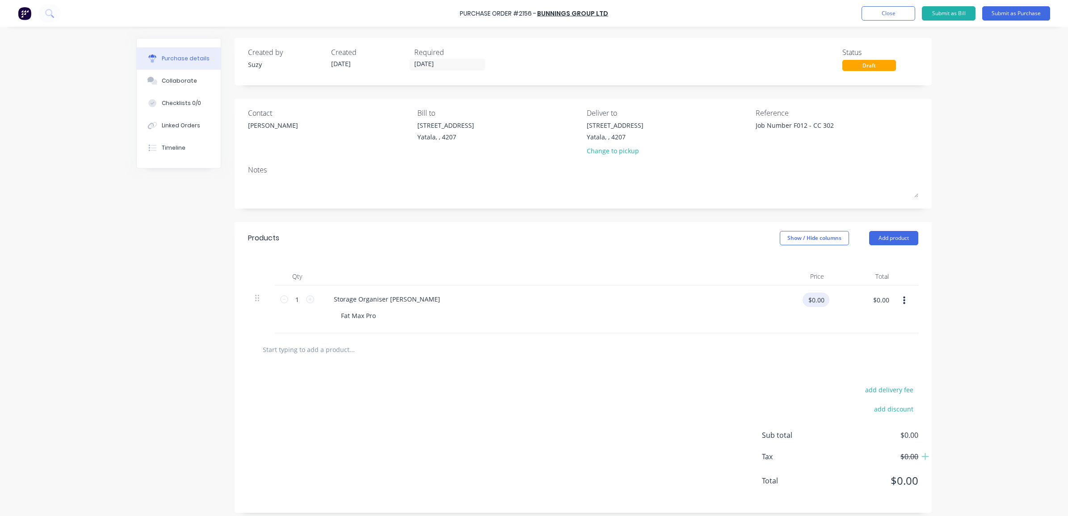
type textarea "x"
click at [819, 295] on input "$0.00" at bounding box center [816, 300] width 27 height 14
type input "39.99"
type textarea "x"
type input "$39.99"
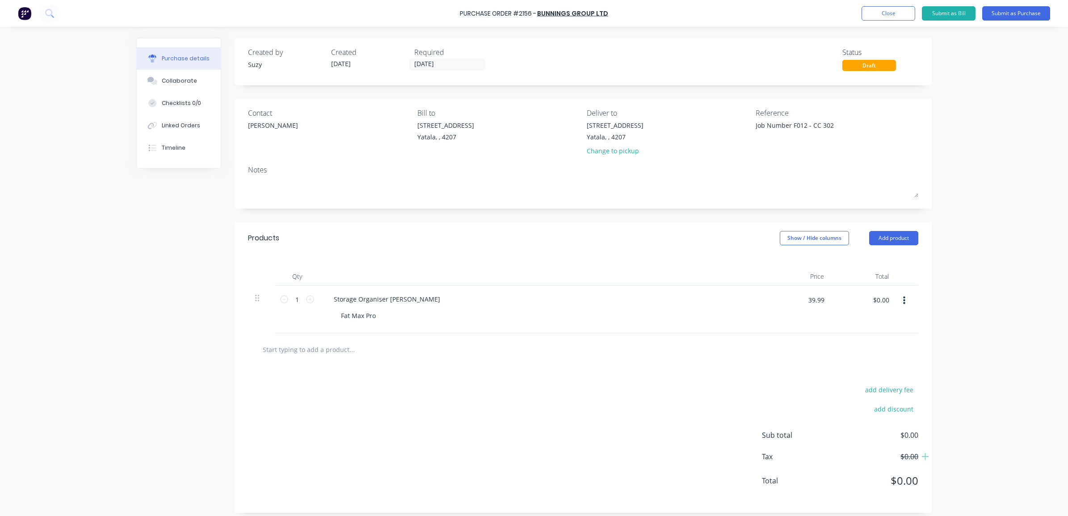
type input "$39.99"
click at [696, 360] on div at bounding box center [583, 349] width 670 height 33
click at [886, 235] on button "Add product" at bounding box center [893, 238] width 49 height 14
click at [358, 353] on input "text" at bounding box center [351, 350] width 179 height 18
click at [898, 240] on button "Add product" at bounding box center [893, 238] width 49 height 14
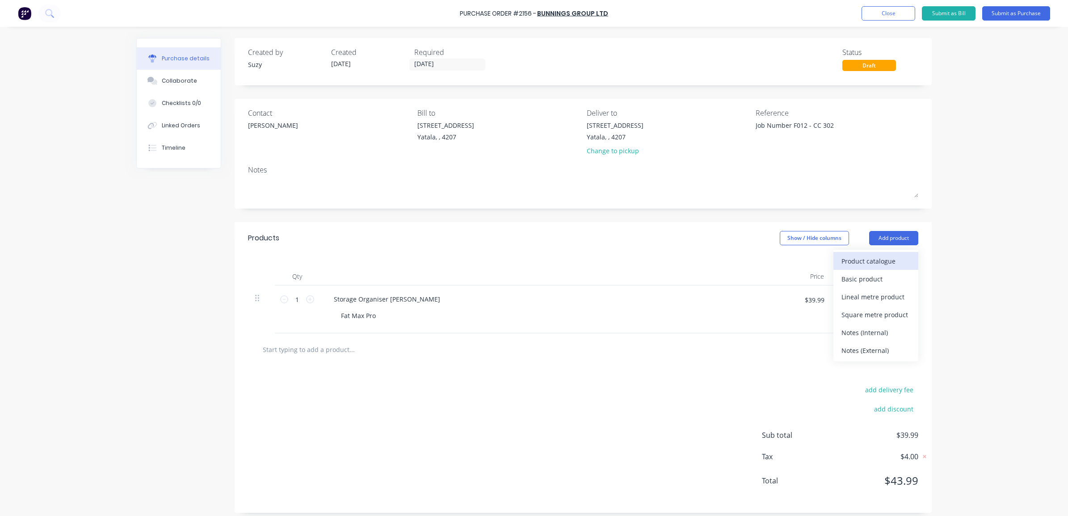
click at [892, 258] on div "Product catalogue" at bounding box center [875, 261] width 69 height 13
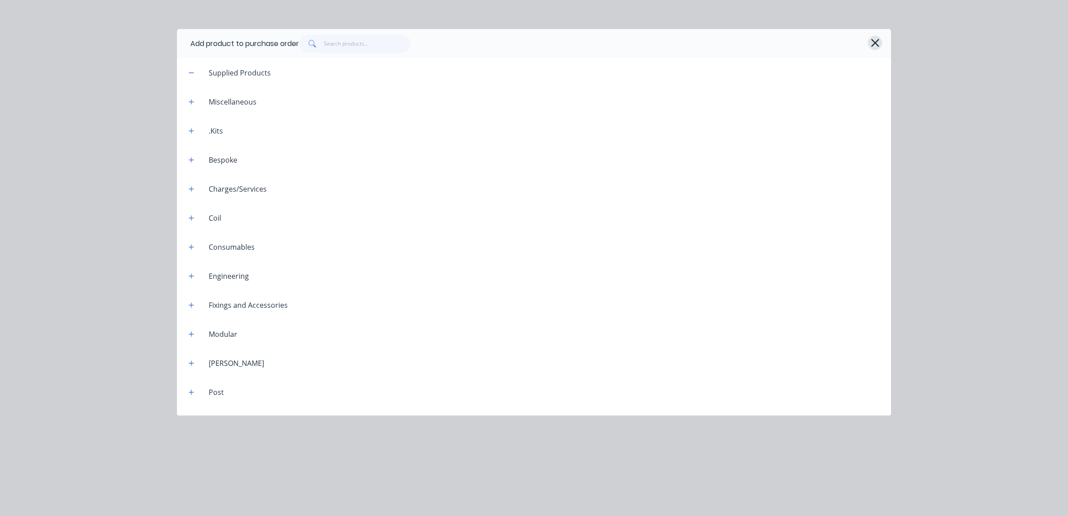
click at [876, 43] on icon "button" at bounding box center [874, 43] width 9 height 13
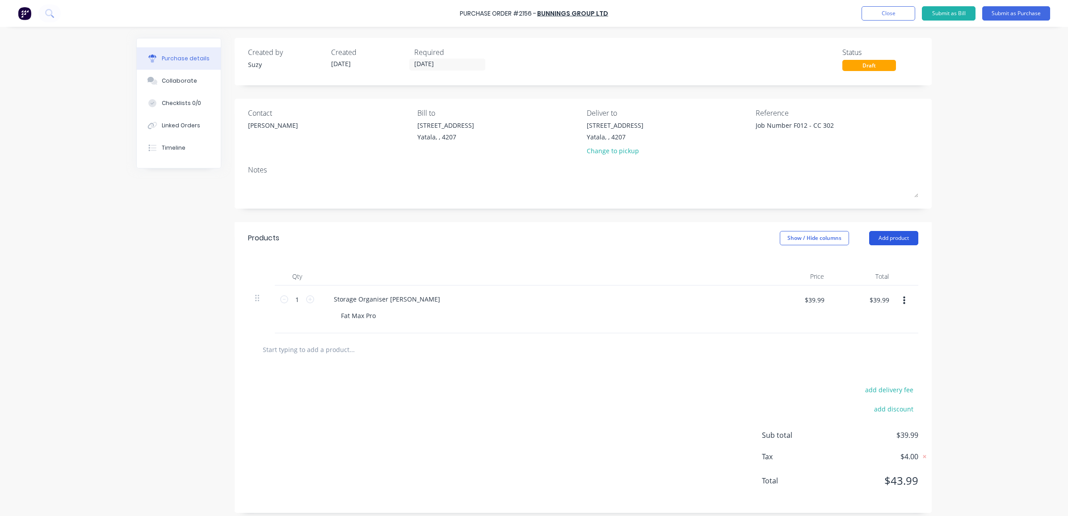
click at [888, 235] on button "Add product" at bounding box center [893, 238] width 49 height 14
click at [876, 278] on div "Basic product" at bounding box center [875, 279] width 69 height 13
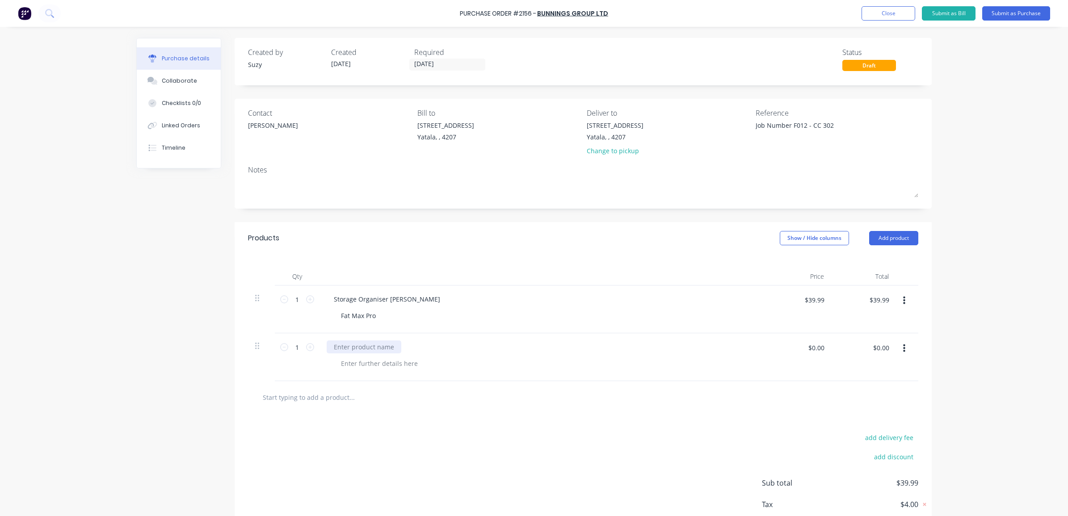
type textarea "x"
click at [383, 347] on div at bounding box center [364, 347] width 75 height 13
type textarea "x"
click at [820, 351] on input "$0.00" at bounding box center [816, 348] width 27 height 14
type input "37.95"
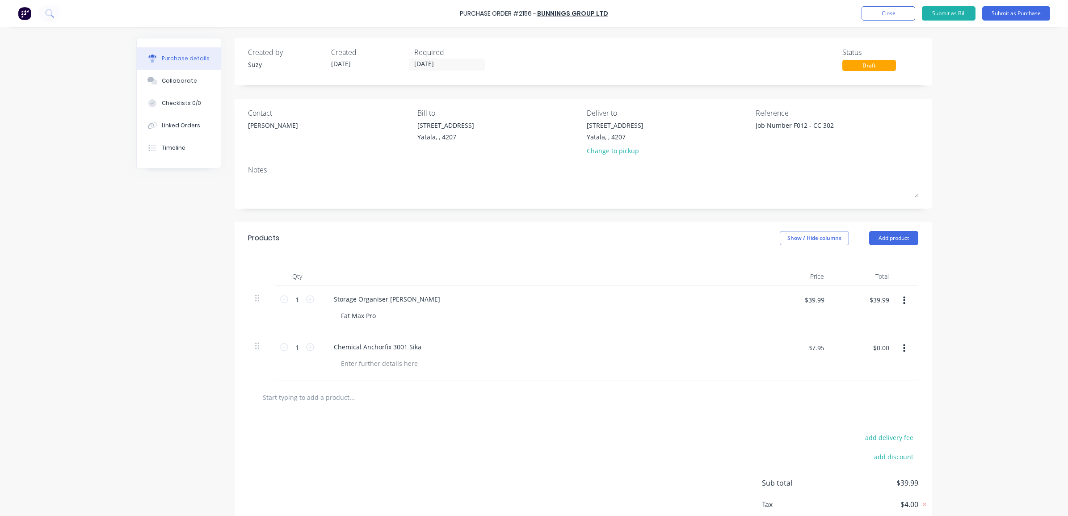
type textarea "x"
type input "$37.95"
click at [307, 353] on div "1 1" at bounding box center [297, 347] width 30 height 13
click at [307, 349] on icon at bounding box center [310, 347] width 8 height 8
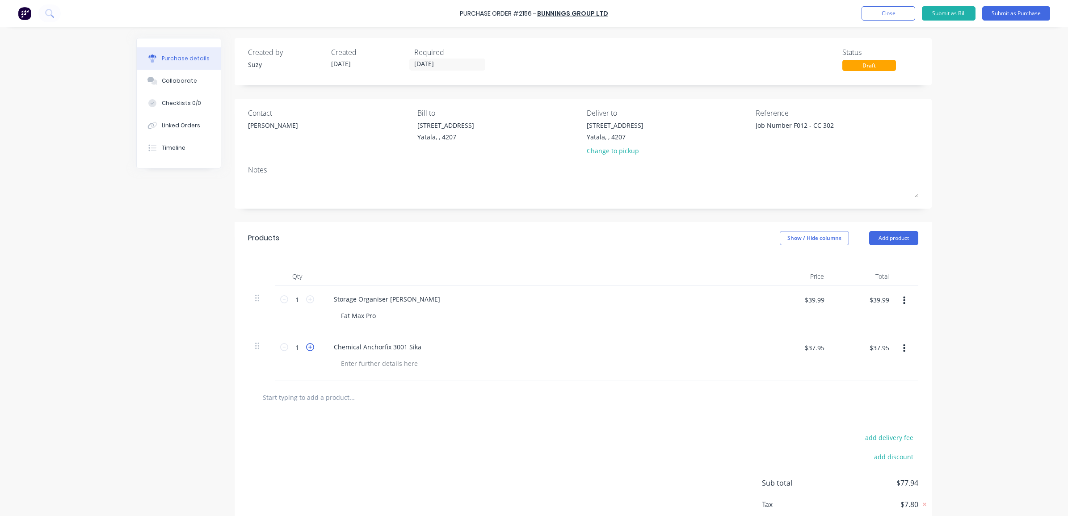
type textarea "x"
type input "2"
type input "$75.90"
click at [910, 235] on button "Add product" at bounding box center [893, 238] width 49 height 14
click at [857, 274] on div "Basic product" at bounding box center [875, 279] width 69 height 13
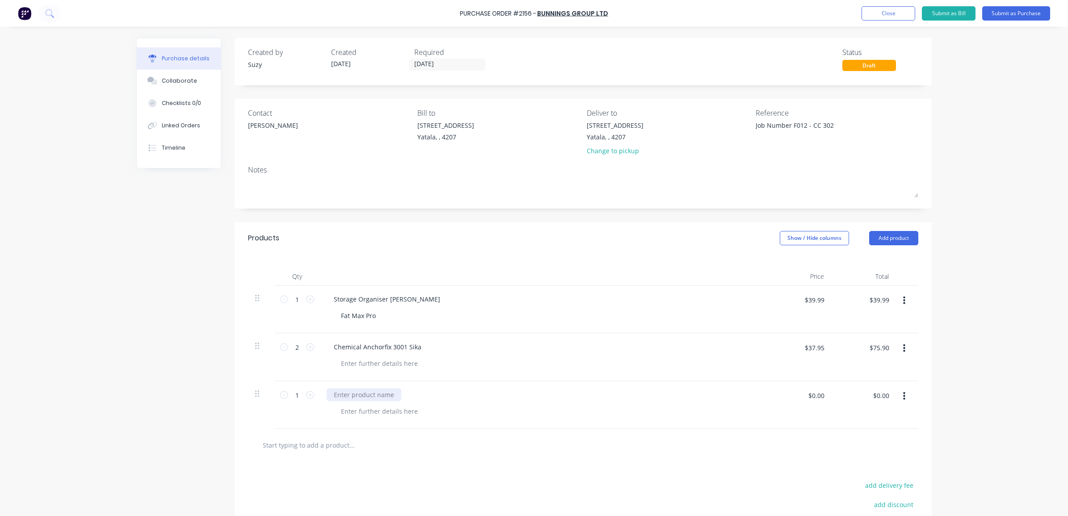
type textarea "x"
click at [368, 394] on div at bounding box center [364, 394] width 75 height 13
click at [362, 413] on div at bounding box center [379, 411] width 91 height 13
type textarea "x"
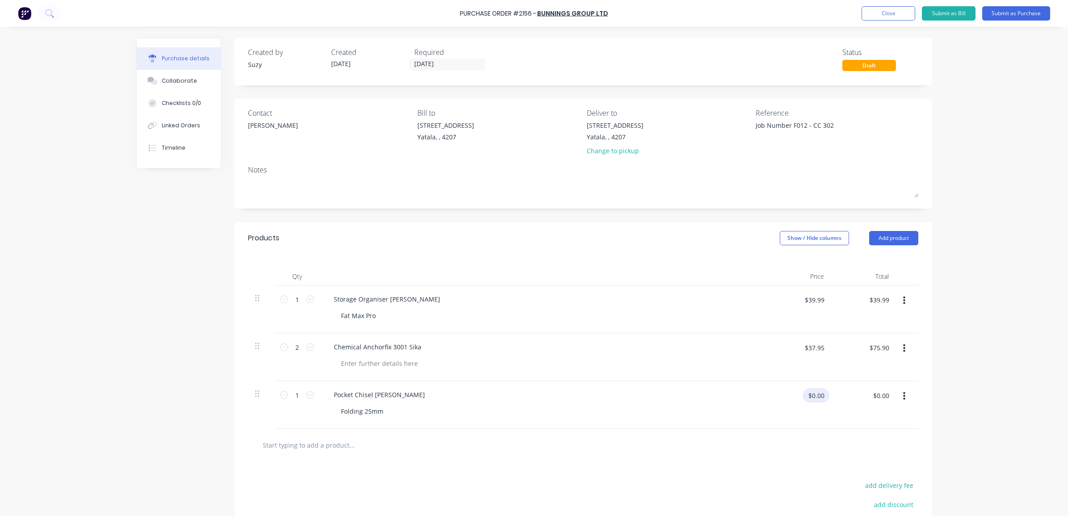
click at [807, 401] on input "$0.00" at bounding box center [816, 395] width 27 height 14
type input "29.92"
type textarea "x"
type input "$29.92"
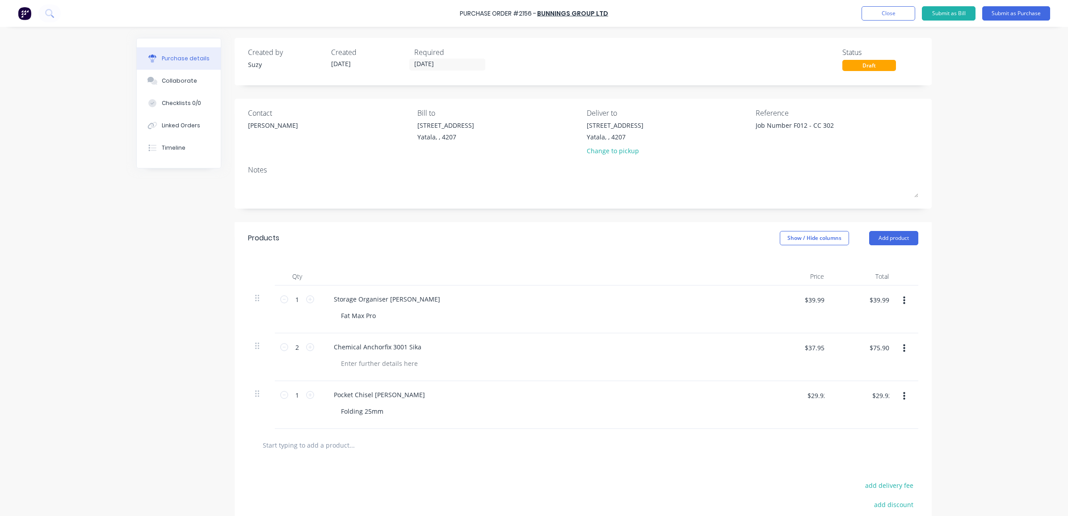
click at [781, 452] on div at bounding box center [583, 445] width 656 height 18
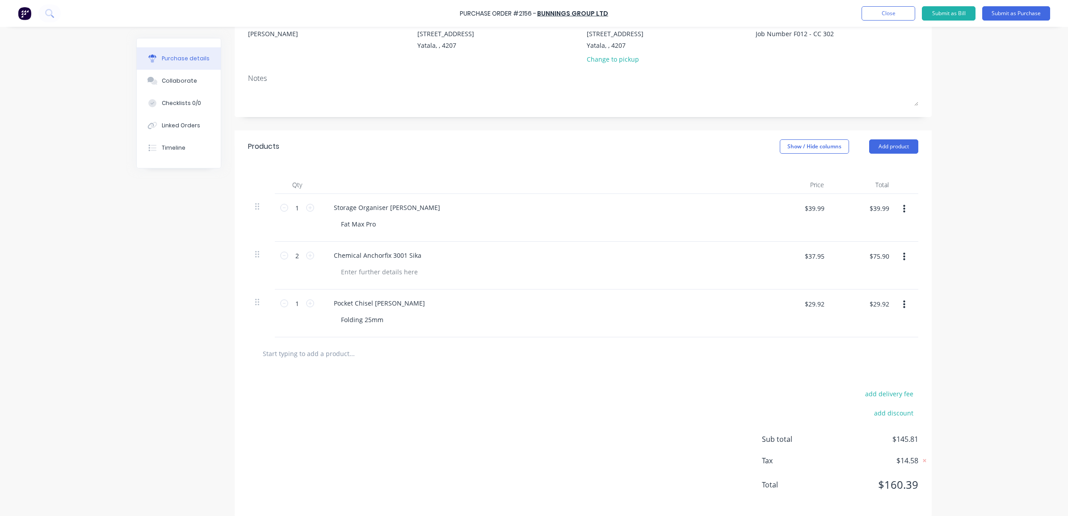
scroll to position [103, 0]
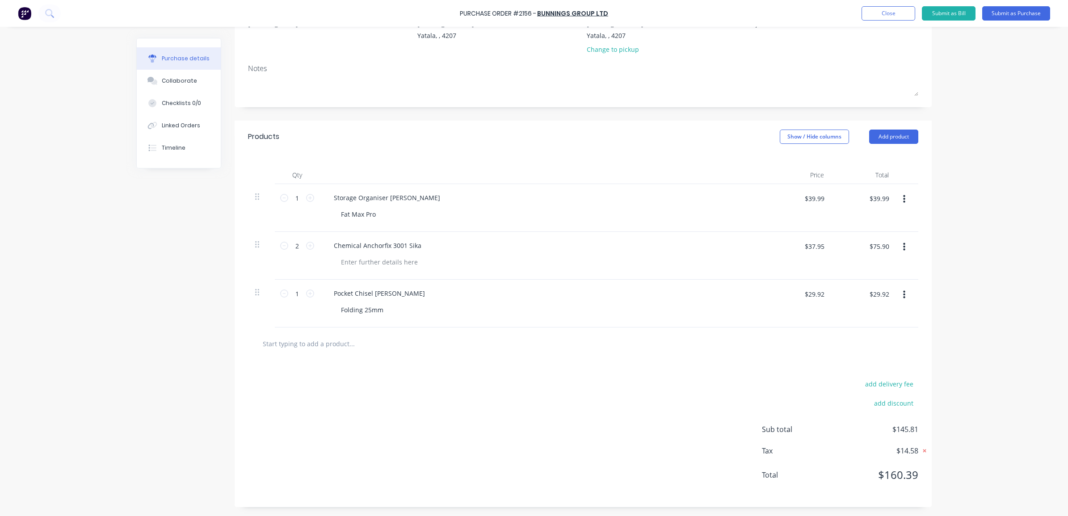
click at [921, 451] on icon at bounding box center [924, 450] width 9 height 9
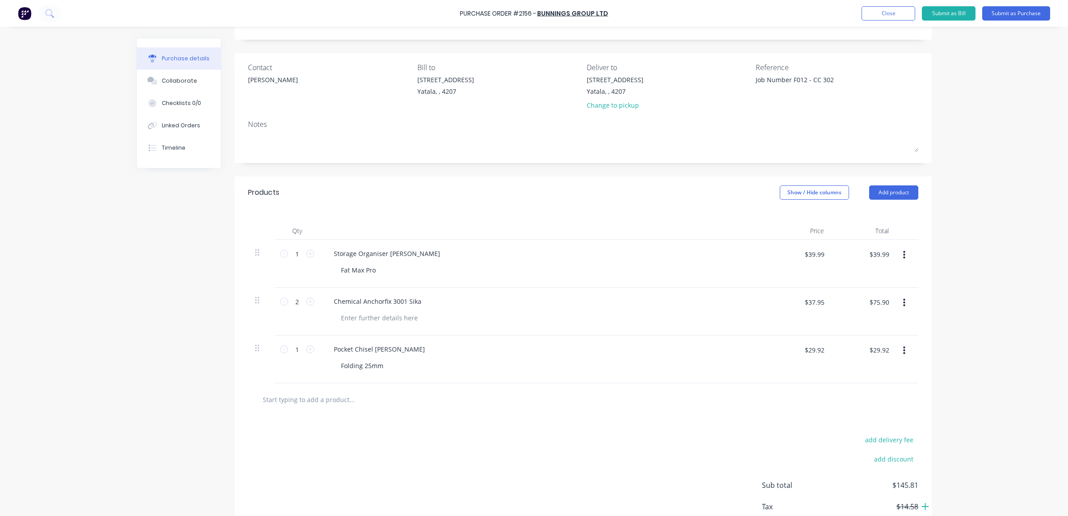
scroll to position [0, 0]
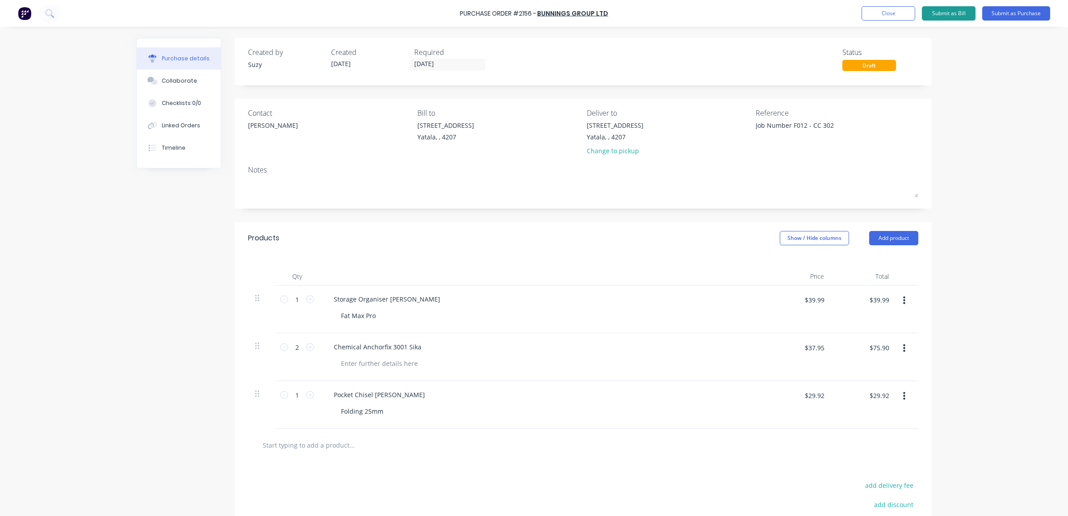
click at [957, 16] on button "Submit as Bill" at bounding box center [949, 13] width 54 height 14
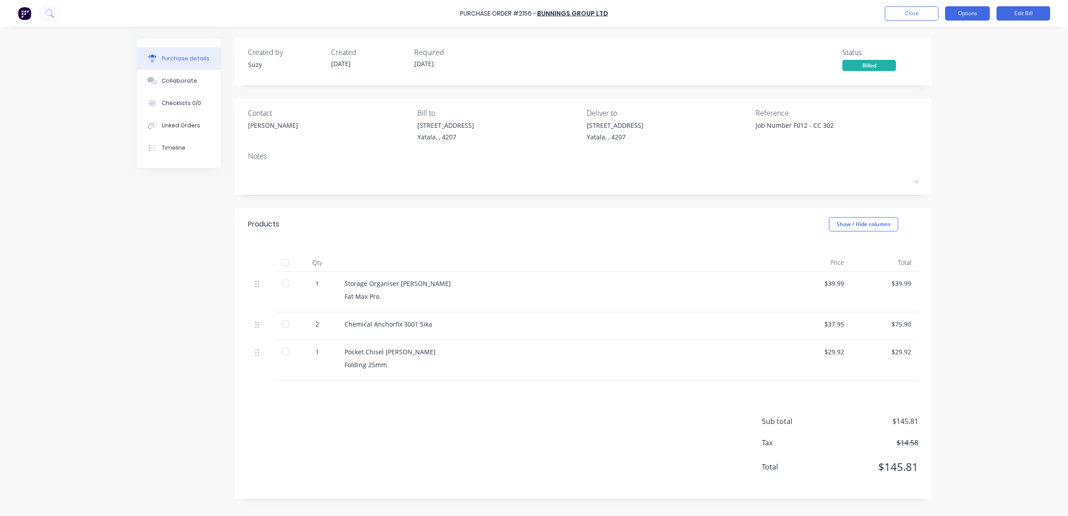
click at [982, 16] on button "Options" at bounding box center [967, 13] width 45 height 14
click at [970, 38] on div "Print / Email" at bounding box center [947, 36] width 69 height 13
click at [921, 59] on div "With pricing" at bounding box center [947, 54] width 69 height 13
type textarea "x"
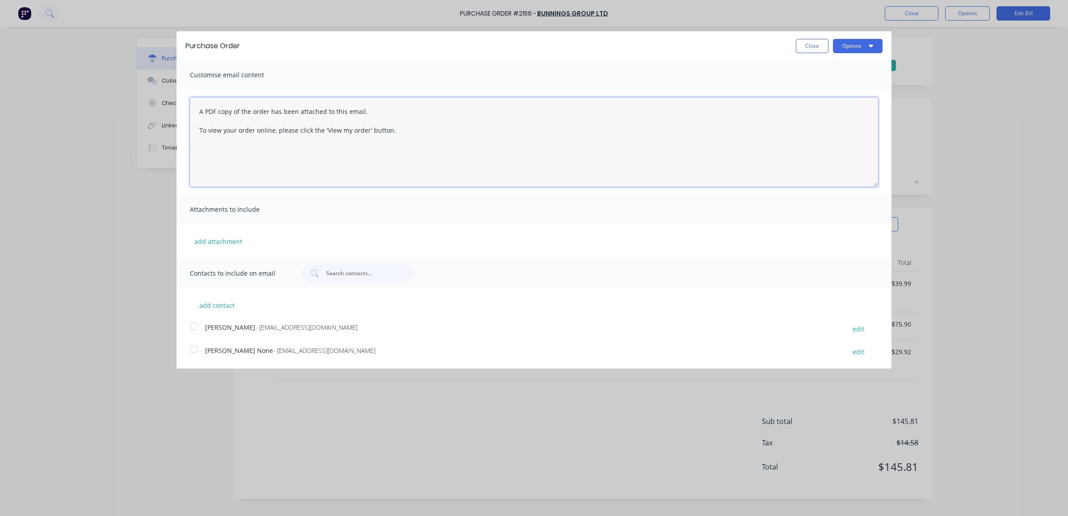
drag, startPoint x: 441, startPoint y: 144, endPoint x: 425, endPoint y: 148, distance: 16.3
click at [425, 148] on textarea "A PDF copy of the order has been attached to this email. To view your order onl…" at bounding box center [534, 141] width 688 height 89
drag, startPoint x: 442, startPoint y: 139, endPoint x: 187, endPoint y: 105, distance: 256.9
click at [187, 105] on div "A PDF copy of the order has been attached to this email. To view your order onl…" at bounding box center [534, 141] width 715 height 105
click at [219, 242] on button "add attachment" at bounding box center [218, 241] width 57 height 13
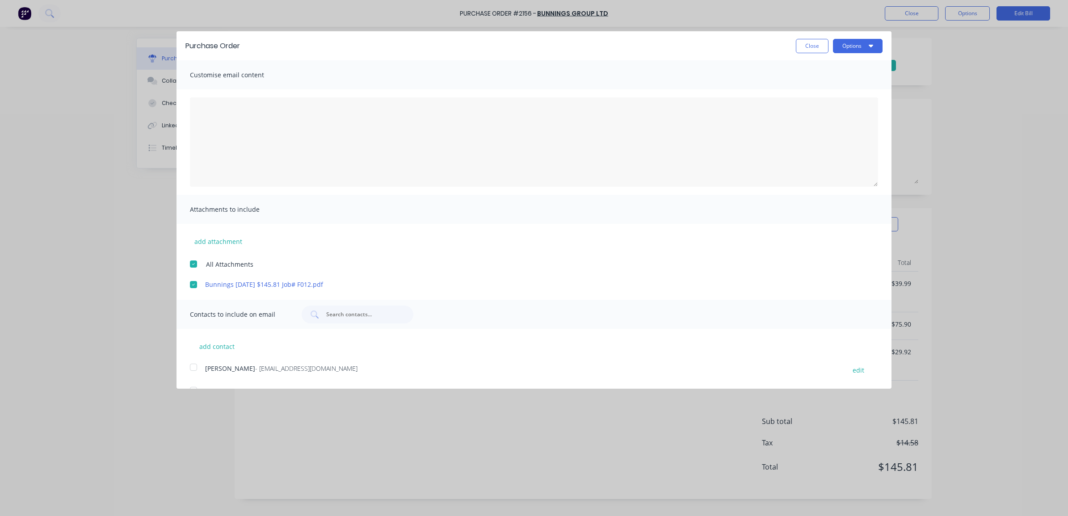
click at [195, 363] on div at bounding box center [194, 367] width 18 height 18
click at [842, 48] on button "Options" at bounding box center [858, 46] width 50 height 14
click at [828, 84] on div "Email" at bounding box center [840, 86] width 69 height 13
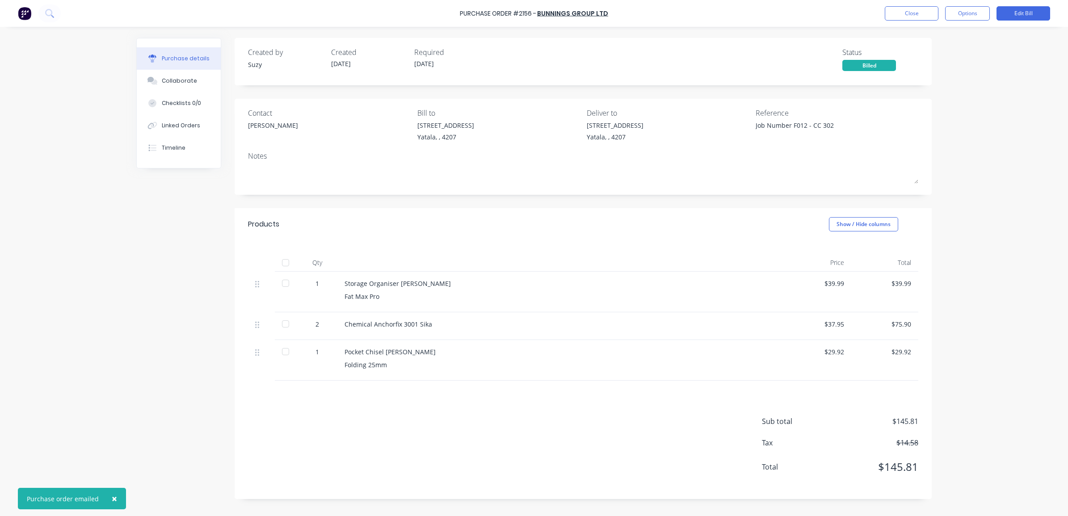
type textarea "x"
click at [910, 18] on button "Close" at bounding box center [912, 13] width 54 height 14
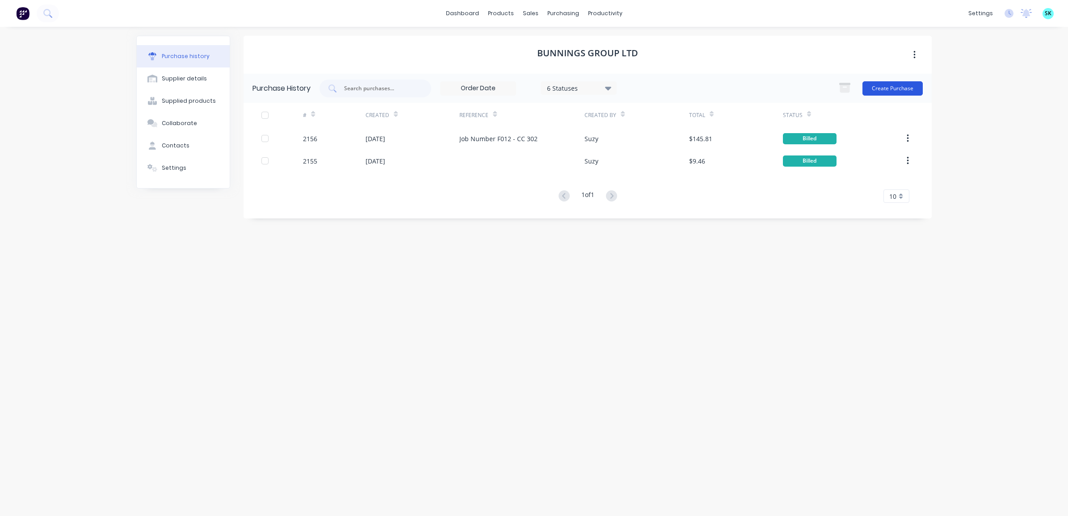
click at [883, 90] on button "Create Purchase" at bounding box center [892, 88] width 60 height 14
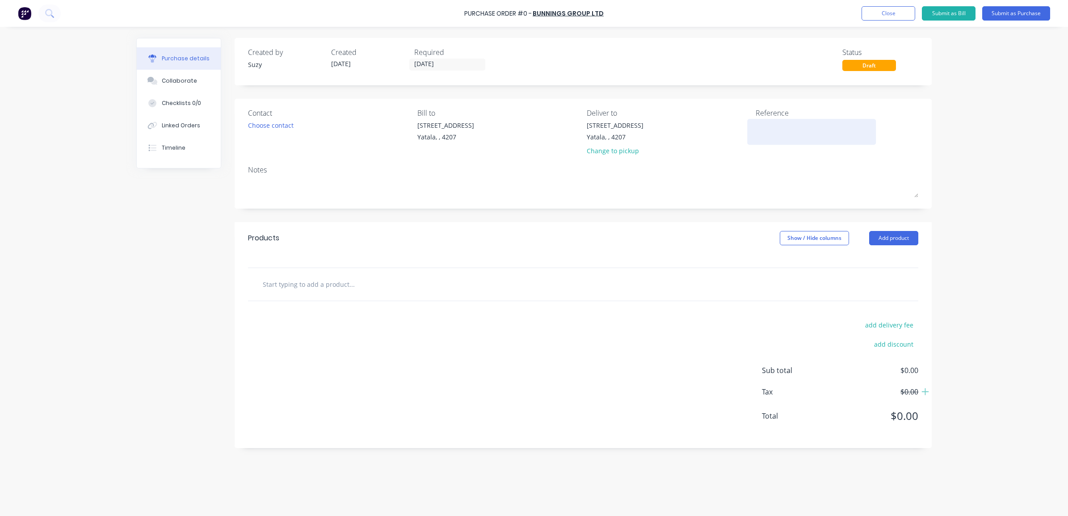
click at [781, 125] on textarea at bounding box center [812, 131] width 112 height 20
type textarea "Job Number B0185 CC 302"
type textarea "x"
type textarea "Job Number B0185 CC 302"
click at [298, 293] on input "text" at bounding box center [351, 284] width 179 height 18
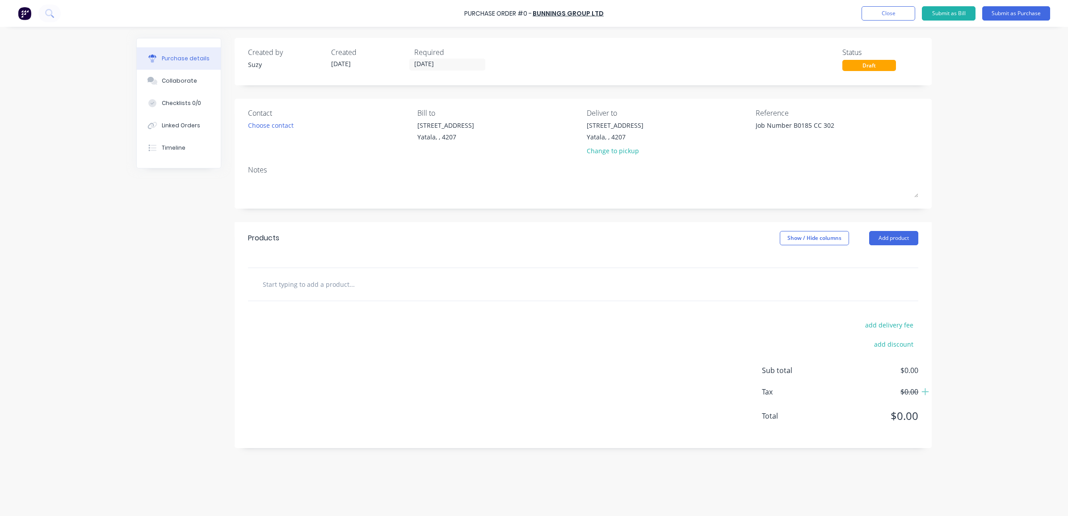
type textarea "x"
type input "S"
type textarea "x"
type input "Sc"
type textarea "x"
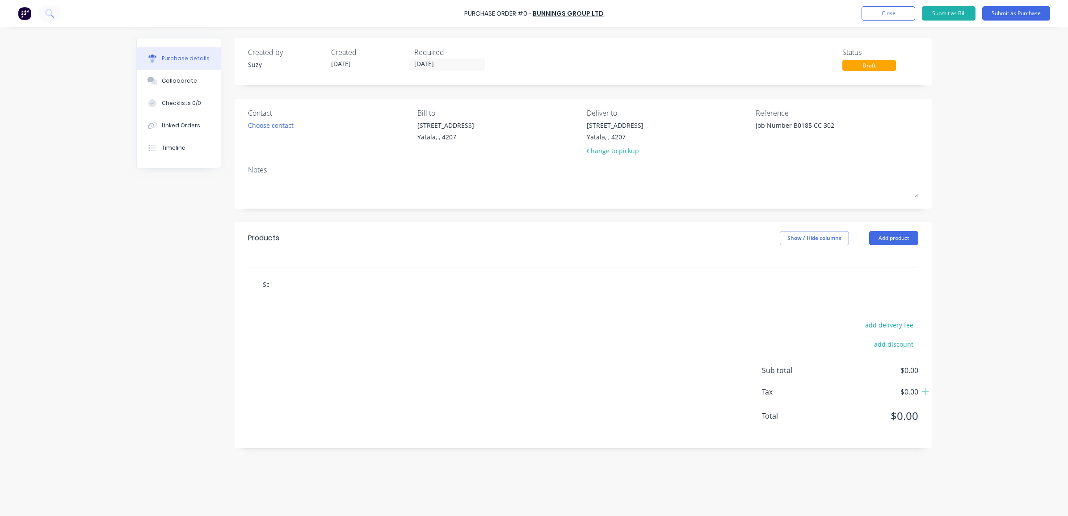
type input "Scr"
type textarea "x"
type input "Scre"
type textarea "x"
type input "Screw"
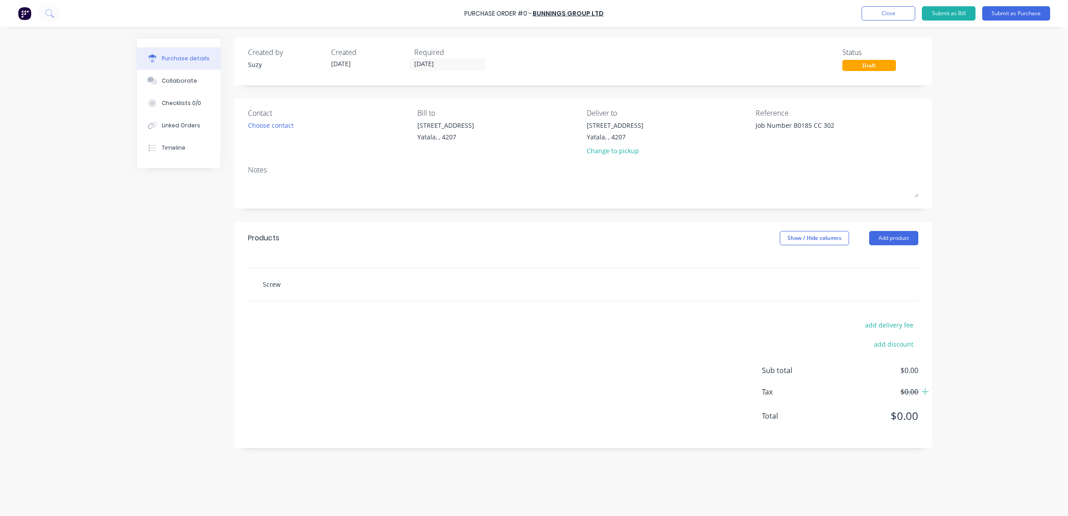
type textarea "x"
type input "Screws"
type textarea "x"
type input "Screws"
type textarea "x"
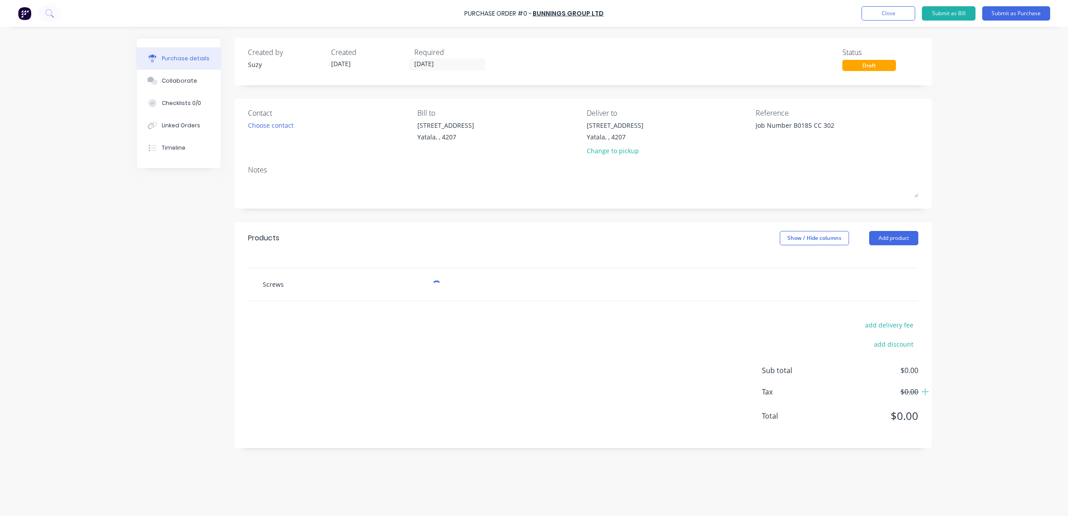
type input "Screws H"
type textarea "x"
type input "Screws Hi"
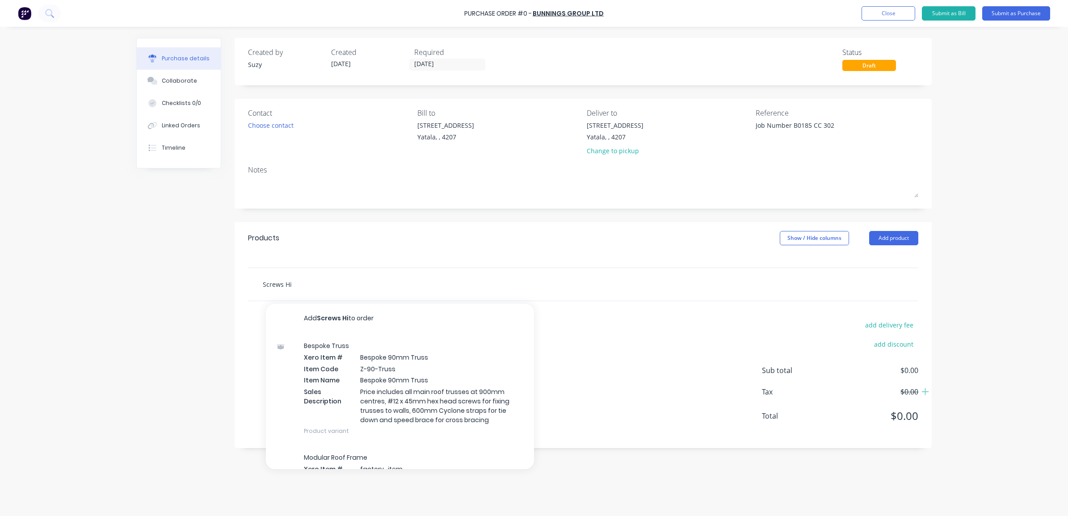
type textarea "x"
type input "Screws Hin"
type textarea "x"
type input "Screws Hing"
type textarea "x"
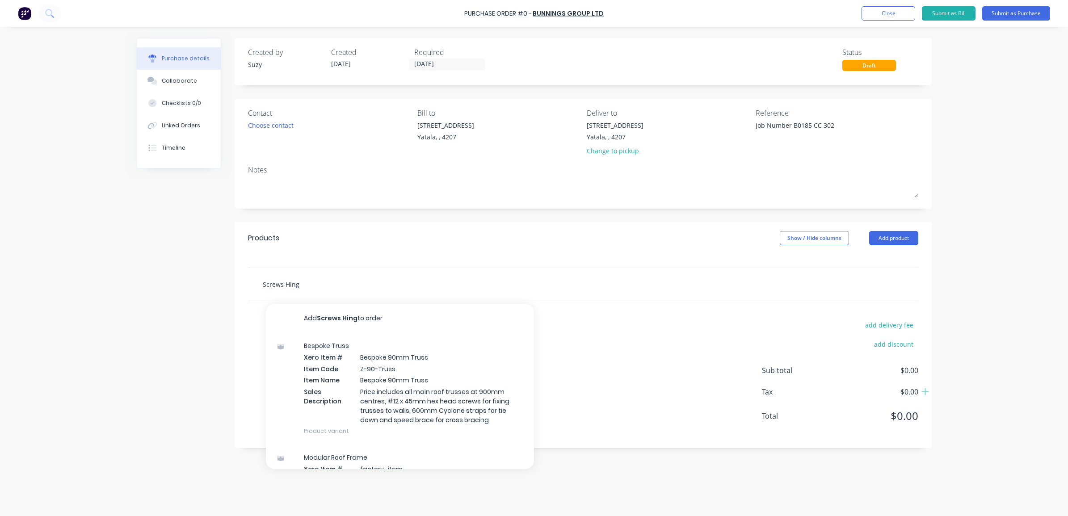
type input "Screws Hinge"
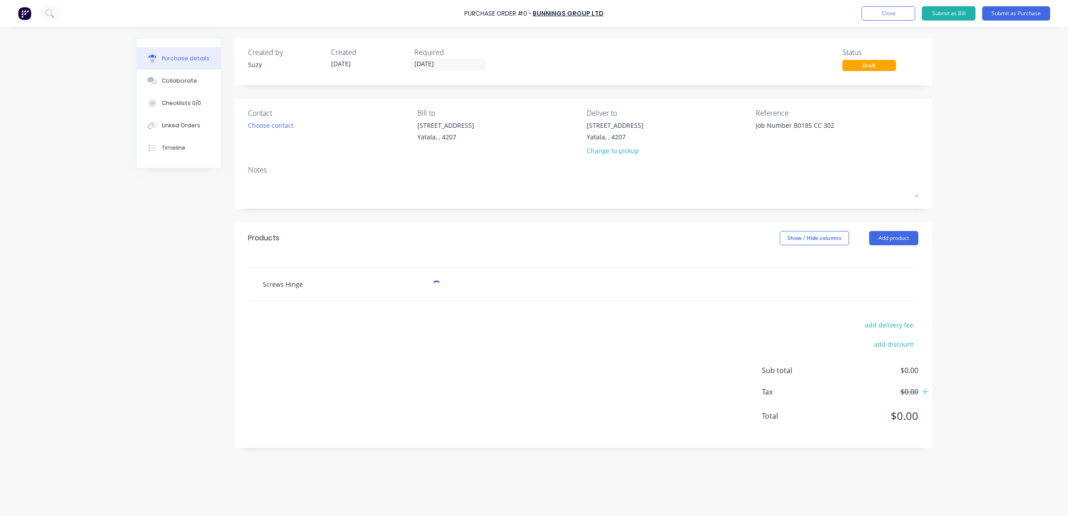
type textarea "x"
type input "Screws Hinge"
type textarea "x"
type input "Screws Hinge C"
type textarea "x"
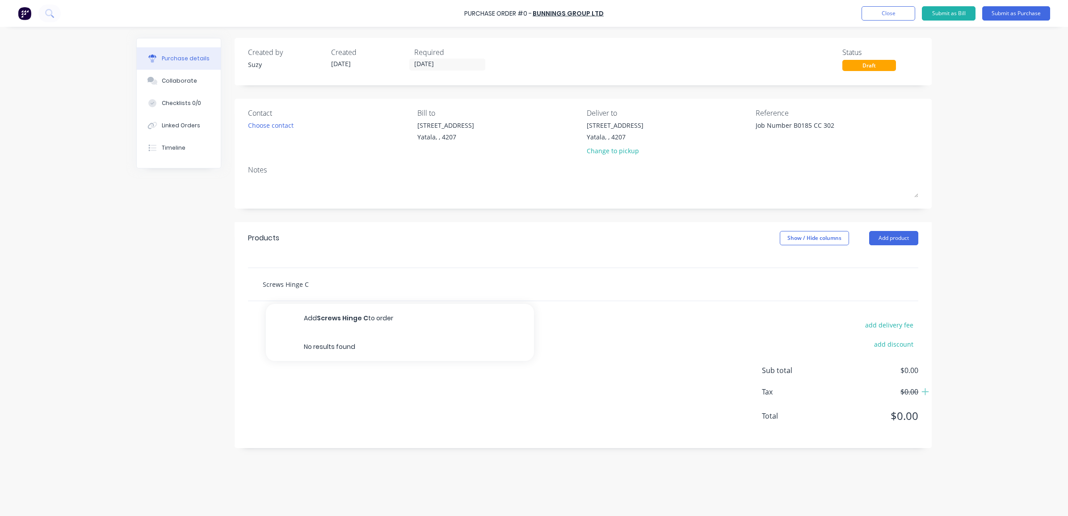
type input "Screws Hinge CS"
type textarea "x"
type input "Screws Hinge CSK"
type textarea "x"
type input "Screws Hinge CSK"
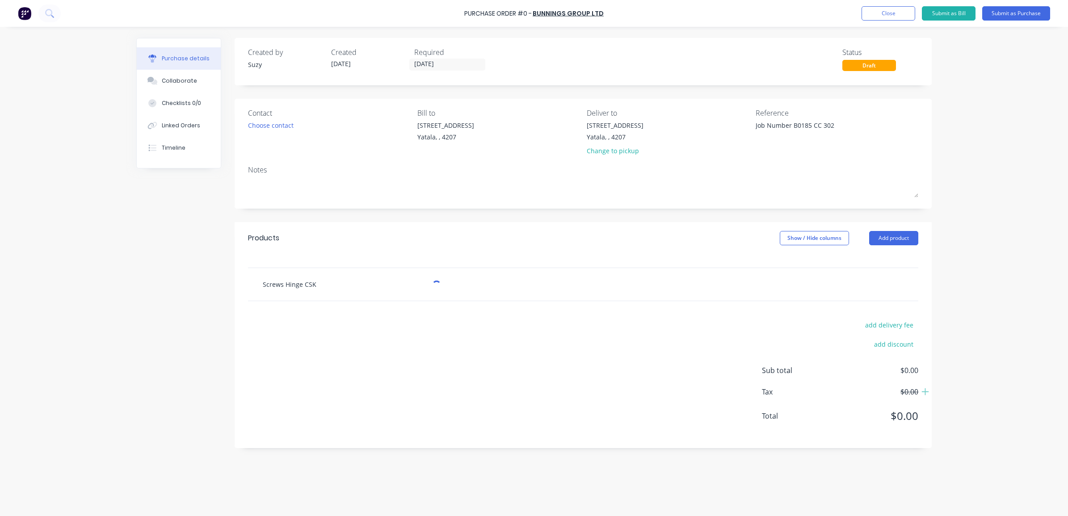
type textarea "x"
type input "Screws Hinge CSK O"
type textarea "x"
type input "Screws Hinge CSK Ot"
type textarea "x"
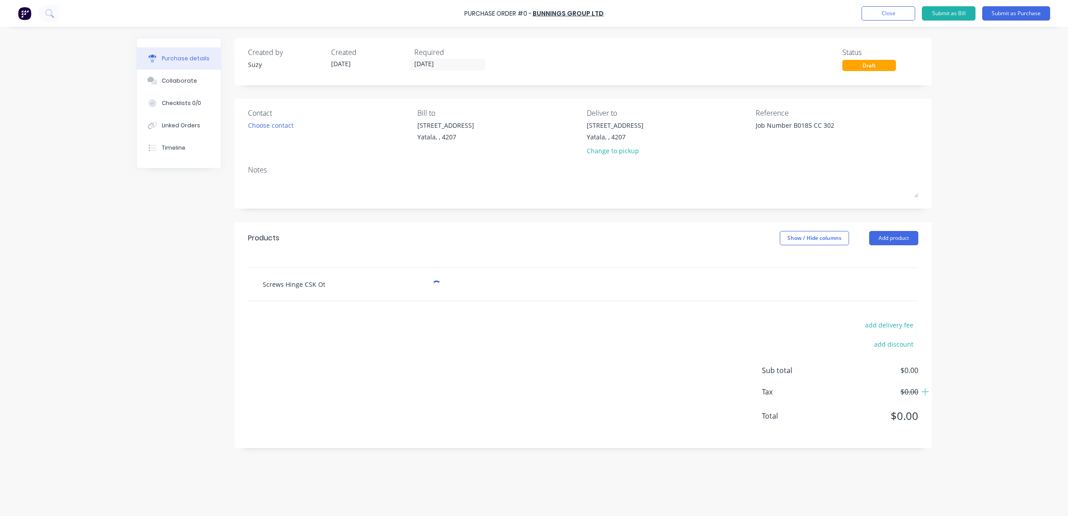
type input "Screws Hinge CSK [PERSON_NAME]"
type textarea "x"
type input "Screws Hinge CSK [PERSON_NAME]"
type textarea "x"
type input "Screws Hinge CSK Otter"
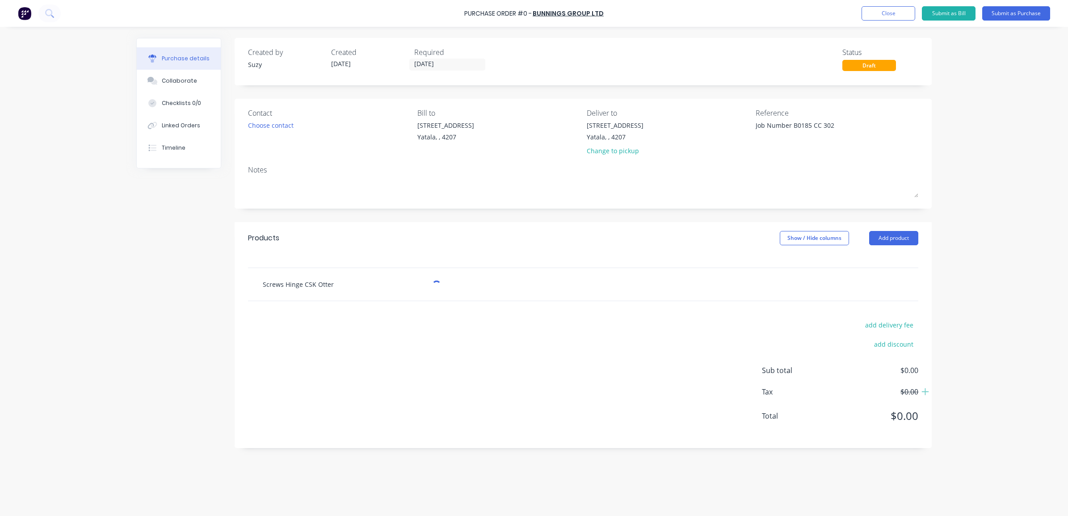
type textarea "x"
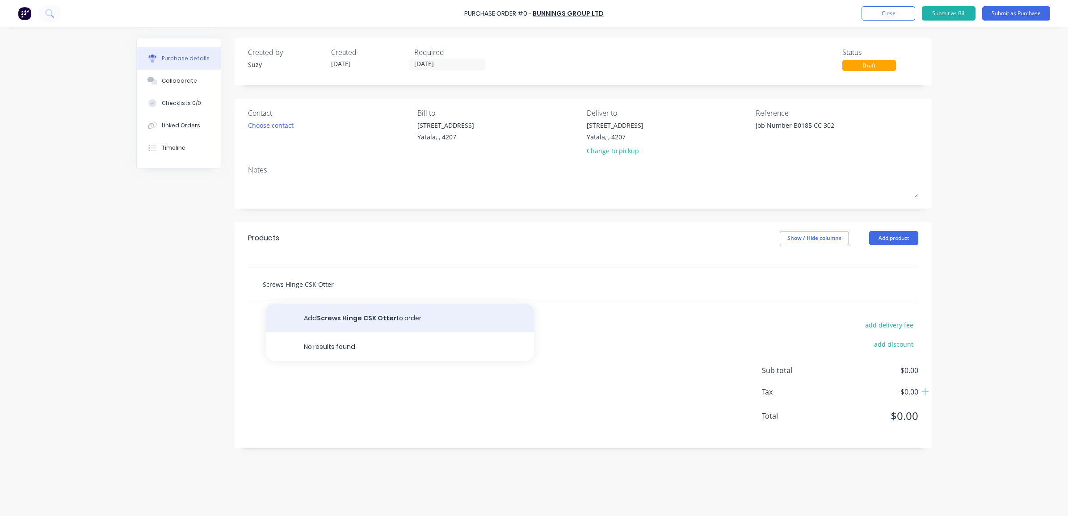
type input "Screws Hinge CSK Otter"
click at [354, 322] on button "Add Screws Hinge CSK Otter to order" at bounding box center [400, 318] width 268 height 29
type textarea "x"
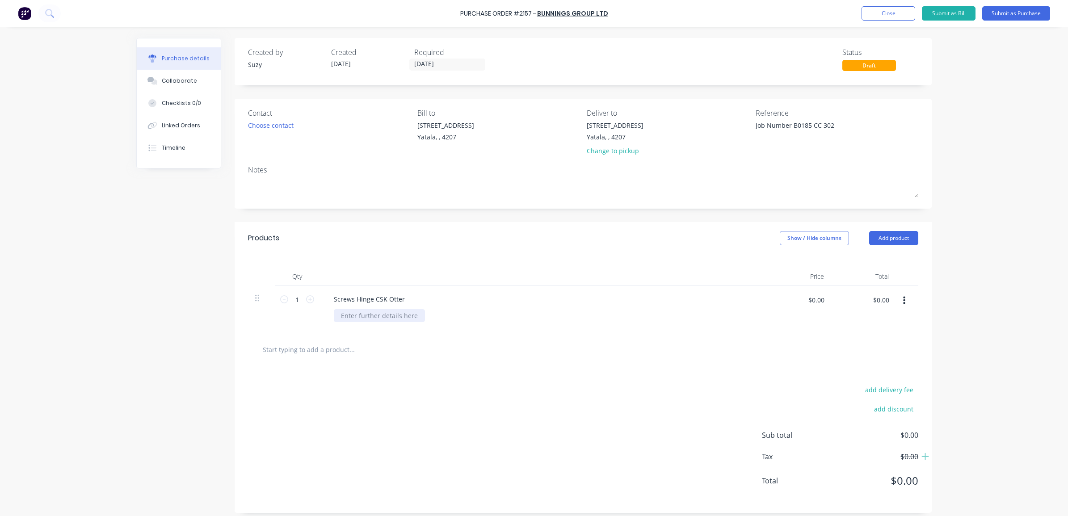
type textarea "x"
click at [356, 320] on div at bounding box center [379, 315] width 91 height 13
type textarea "x"
click at [816, 304] on input "$0.00" at bounding box center [816, 300] width 27 height 14
type input "4.99"
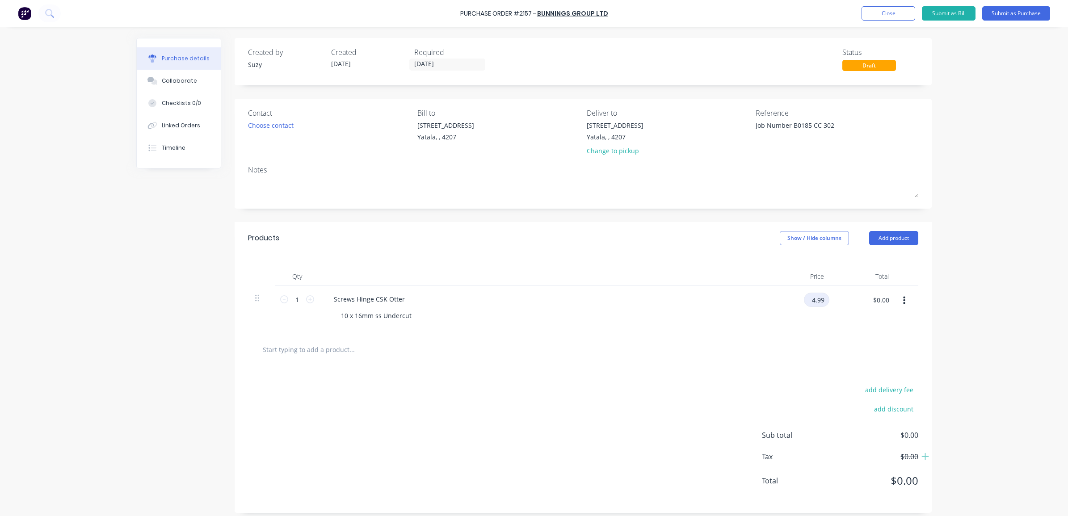
type textarea "x"
type input "$4.99"
click at [809, 343] on div at bounding box center [583, 350] width 656 height 18
click at [920, 459] on icon at bounding box center [924, 456] width 9 height 9
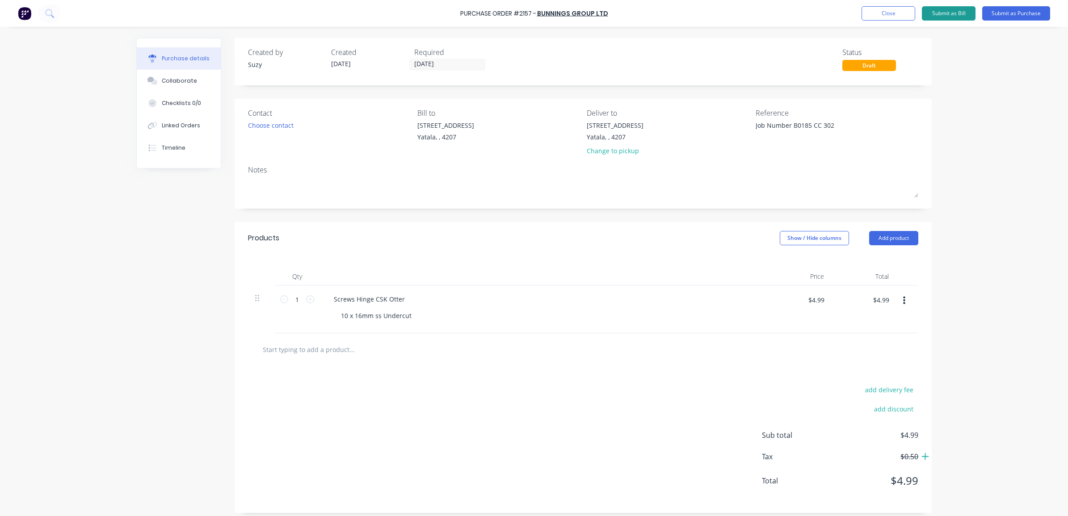
click at [938, 16] on button "Submit as Bill" at bounding box center [949, 13] width 54 height 14
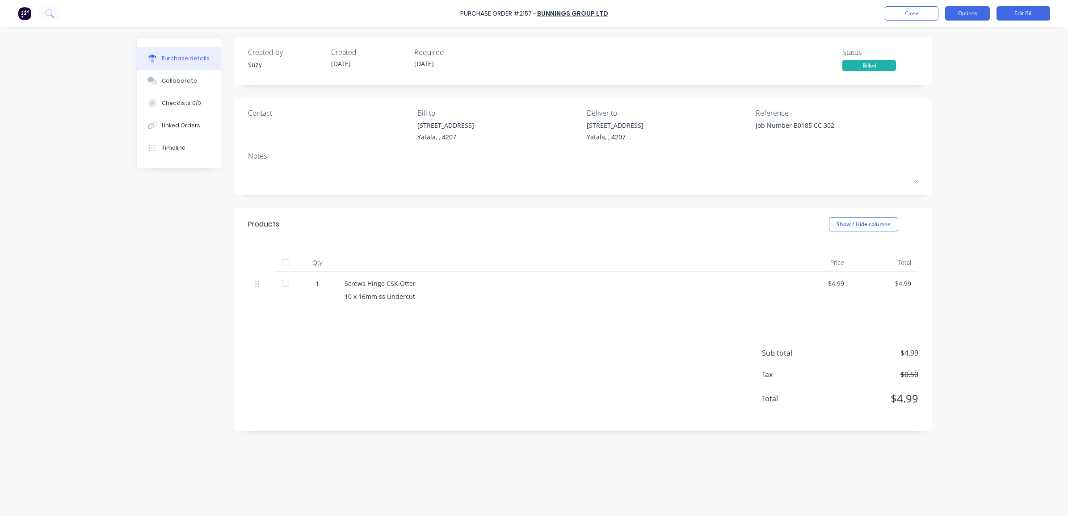
click at [969, 15] on button "Options" at bounding box center [967, 13] width 45 height 14
click at [956, 37] on div "Print / Email" at bounding box center [947, 36] width 69 height 13
click at [949, 52] on div "With pricing" at bounding box center [947, 54] width 69 height 13
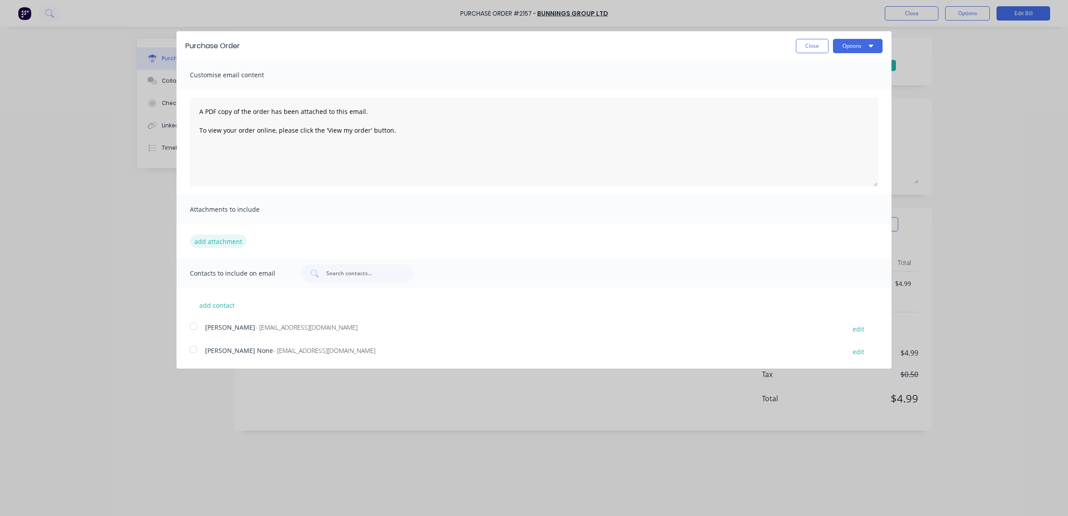
click at [220, 244] on button "add attachment" at bounding box center [218, 241] width 57 height 13
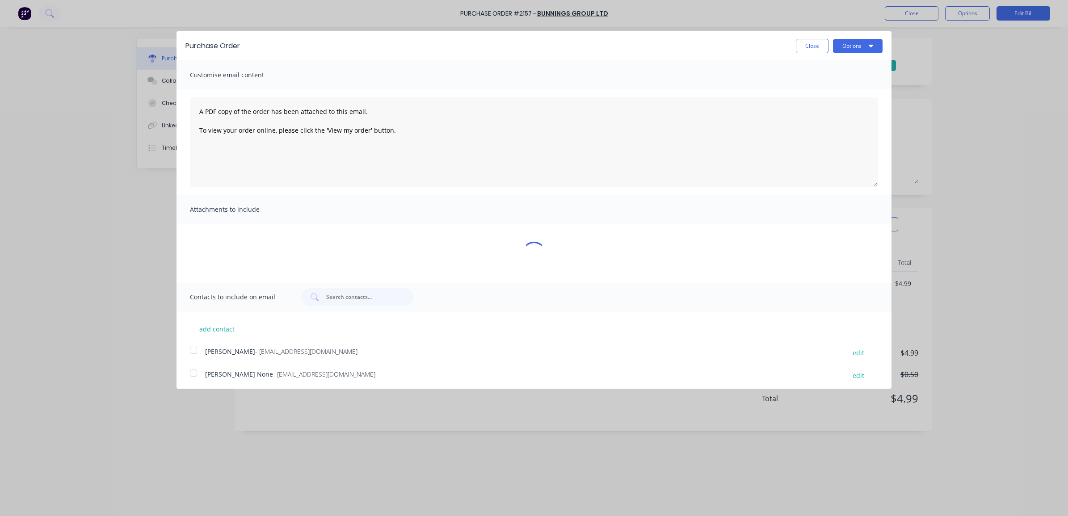
type textarea "x"
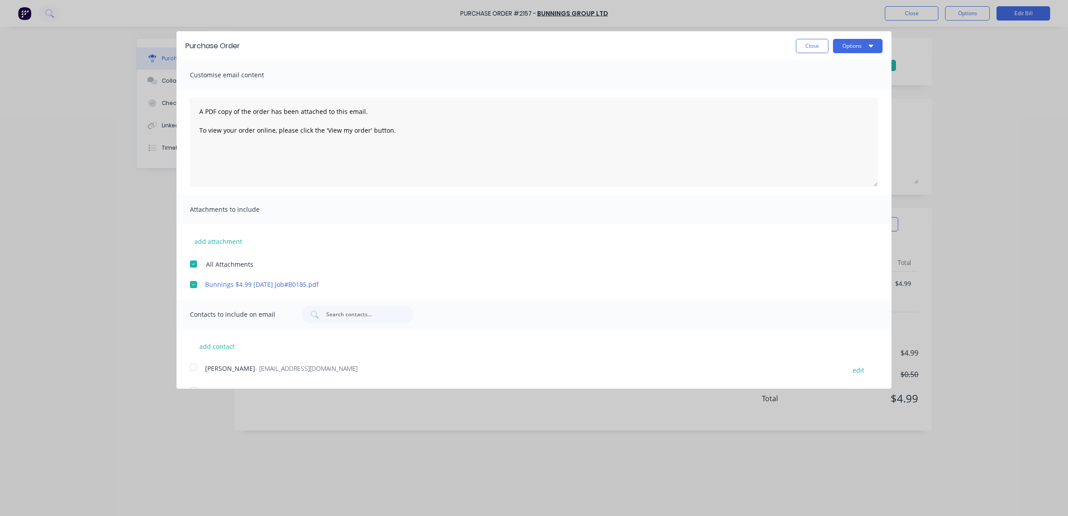
click at [196, 366] on div at bounding box center [194, 367] width 18 height 18
drag, startPoint x: 426, startPoint y: 159, endPoint x: 196, endPoint y: 104, distance: 236.6
click at [196, 104] on textarea "A PDF copy of the order has been attached to this email. To view your order onl…" at bounding box center [534, 141] width 688 height 89
click at [559, 108] on textarea "Let me know if this way of getting you the receipts is working, or I can send t…" at bounding box center [534, 141] width 688 height 89
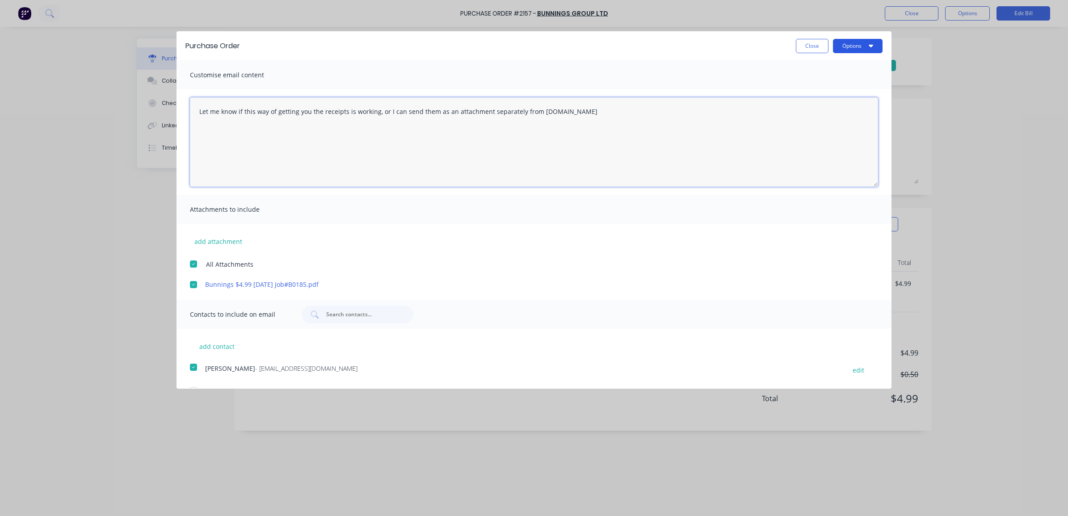
type textarea "Let me know if this way of getting you the receipts is working, or I can send t…"
click at [839, 46] on button "Options" at bounding box center [858, 46] width 50 height 14
click at [829, 83] on div "Email" at bounding box center [840, 86] width 69 height 13
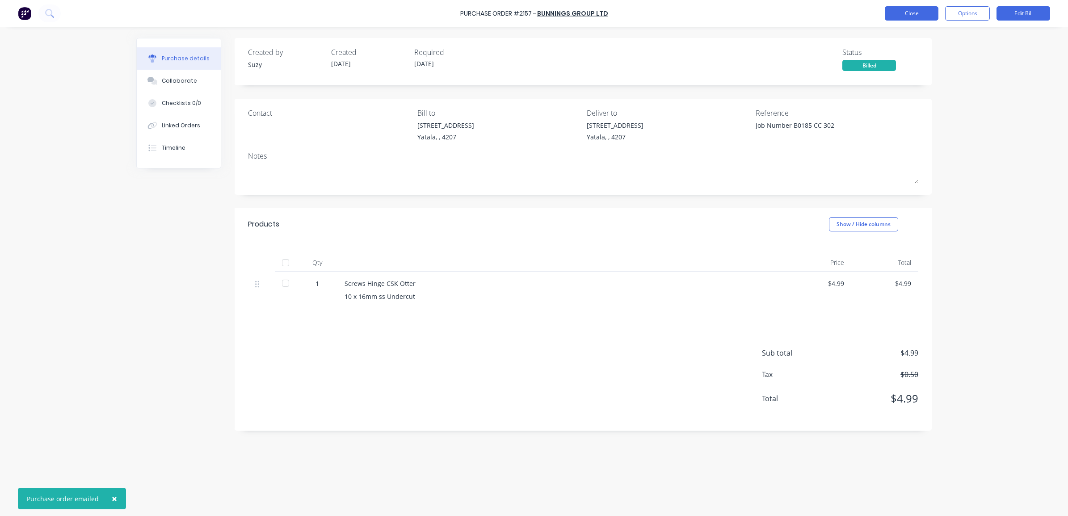
click at [907, 17] on button "Close" at bounding box center [912, 13] width 54 height 14
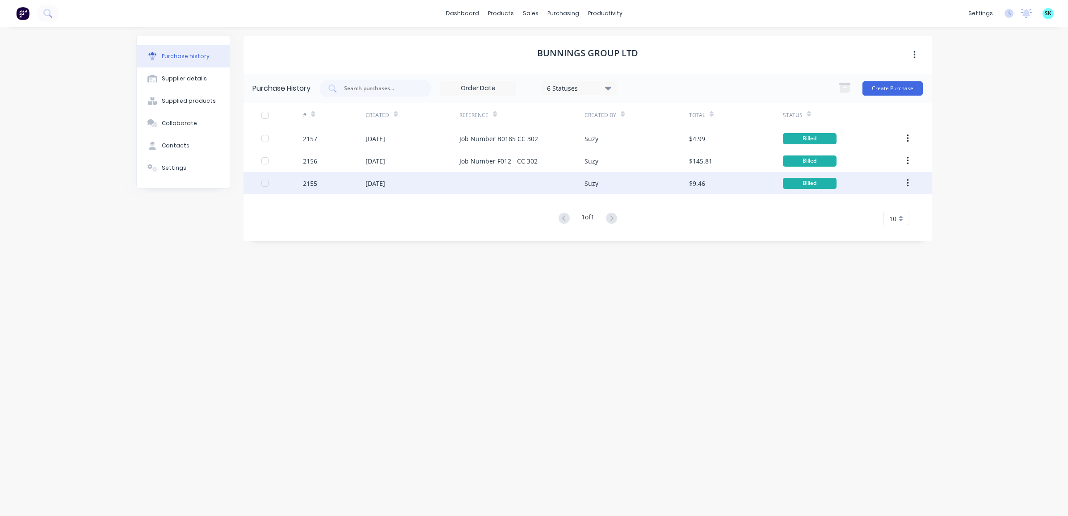
click at [476, 185] on div at bounding box center [521, 183] width 125 height 22
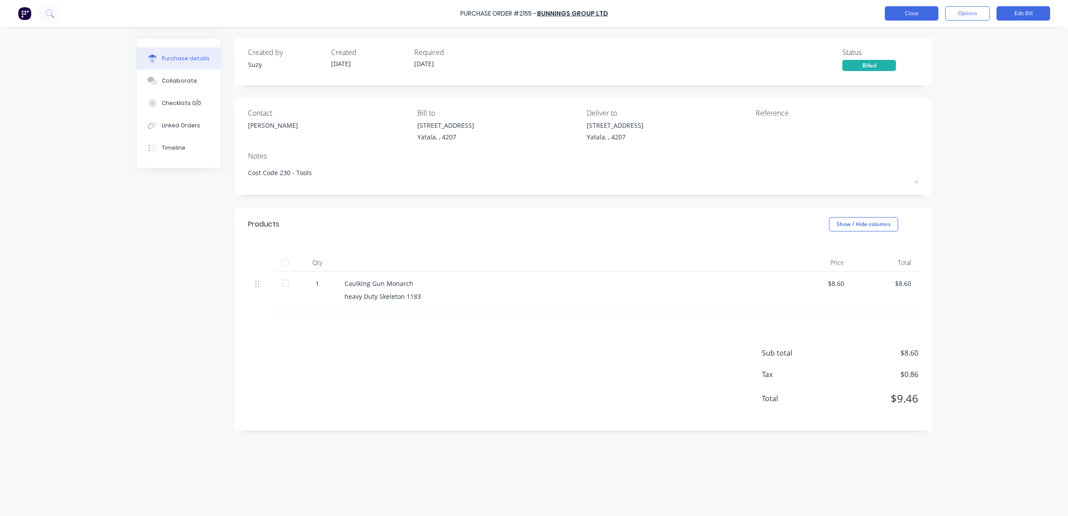
click at [903, 14] on button "Close" at bounding box center [912, 13] width 54 height 14
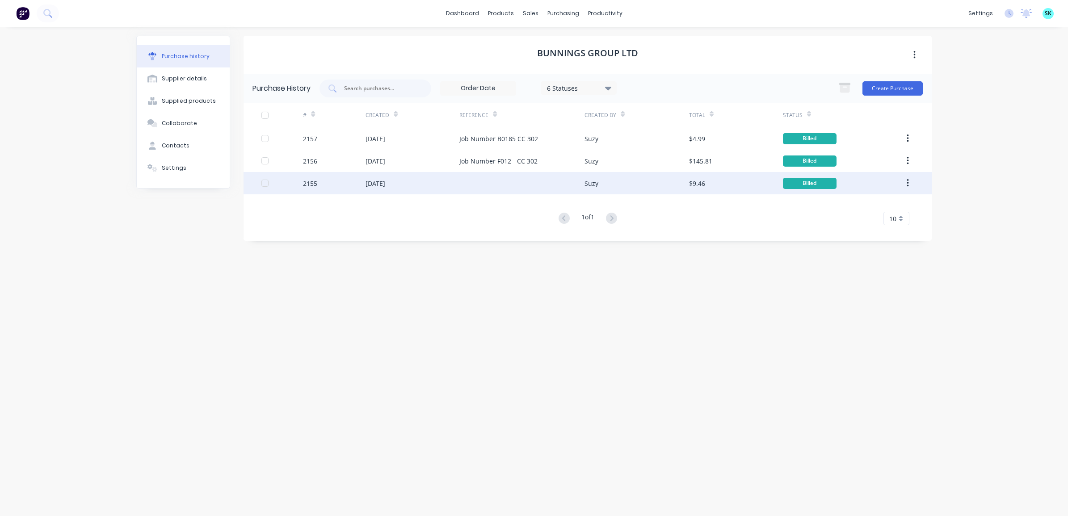
click at [484, 184] on div at bounding box center [521, 183] width 125 height 22
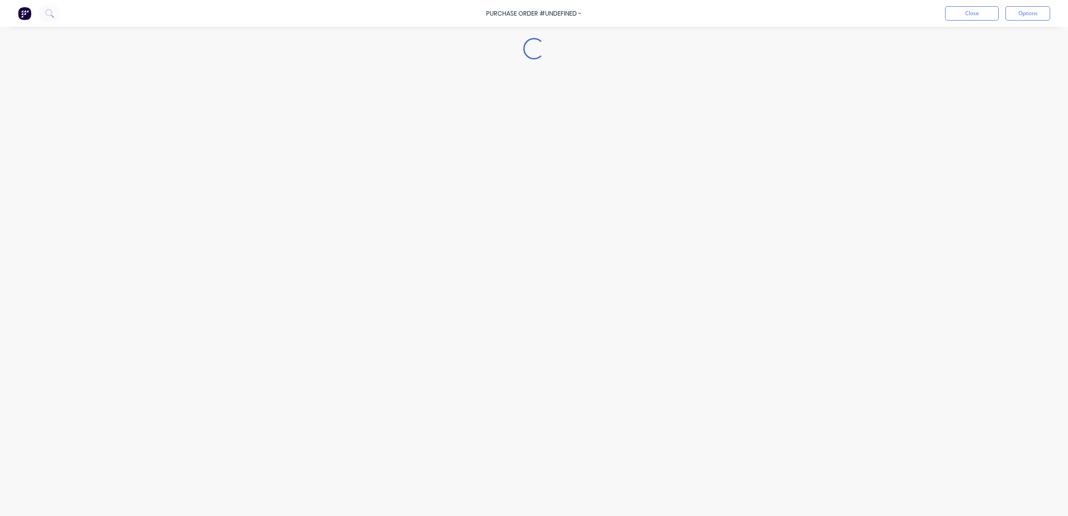
type textarea "x"
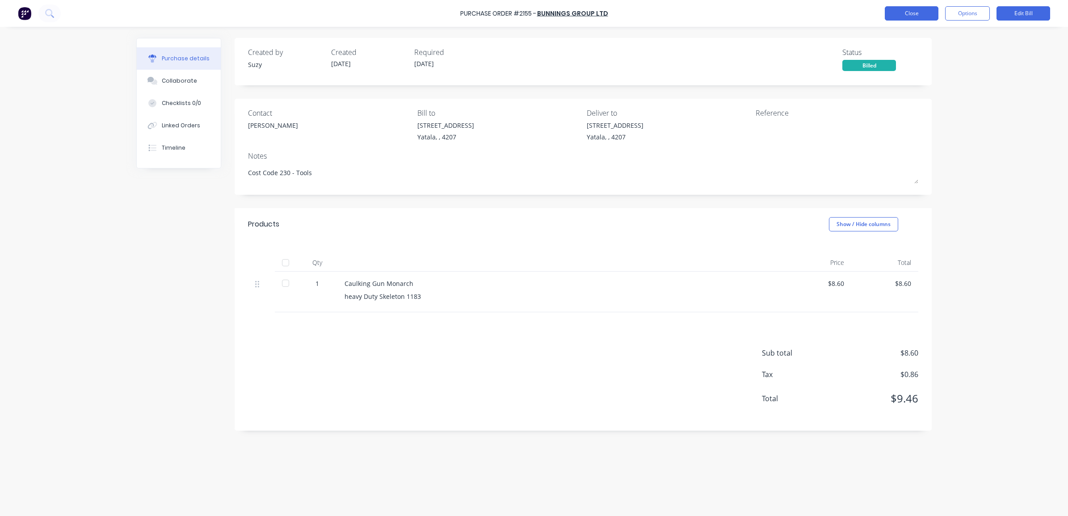
click at [905, 18] on button "Close" at bounding box center [912, 13] width 54 height 14
